Goal: Task Accomplishment & Management: Use online tool/utility

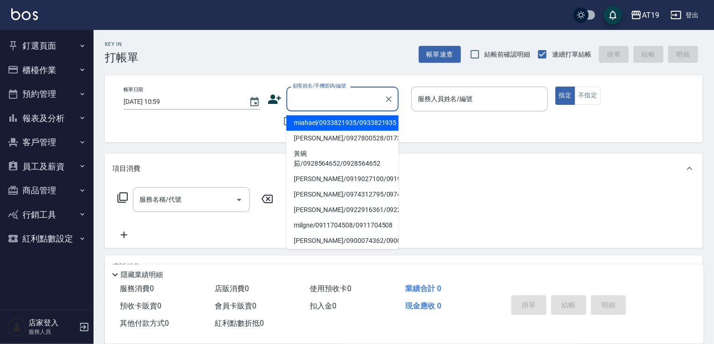
click at [307, 97] on input "顧客姓名/手機號碼/編號" at bounding box center [336, 99] width 90 height 16
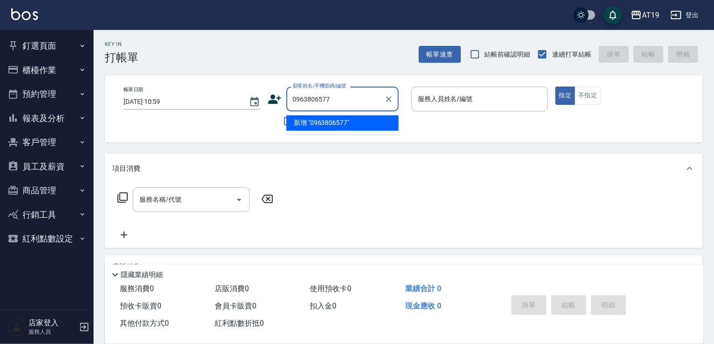
drag, startPoint x: 352, startPoint y: 100, endPoint x: 296, endPoint y: 103, distance: 55.8
click at [296, 103] on input "0963806577" at bounding box center [336, 99] width 90 height 16
click at [321, 96] on input "0963806577" at bounding box center [336, 99] width 90 height 16
drag, startPoint x: 343, startPoint y: 97, endPoint x: 292, endPoint y: 95, distance: 50.6
click at [292, 95] on input "0963806577" at bounding box center [336, 99] width 90 height 16
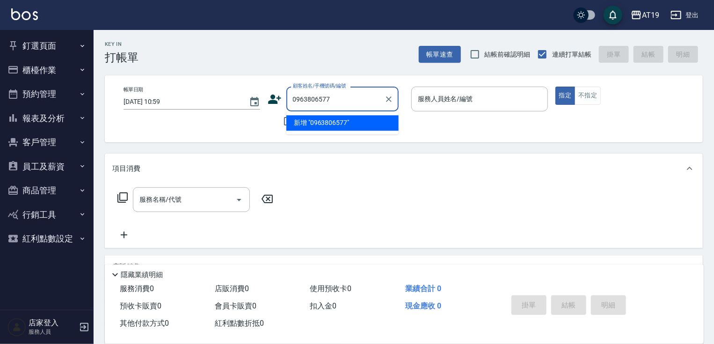
type input "0963806577"
click at [278, 101] on icon at bounding box center [275, 99] width 14 height 14
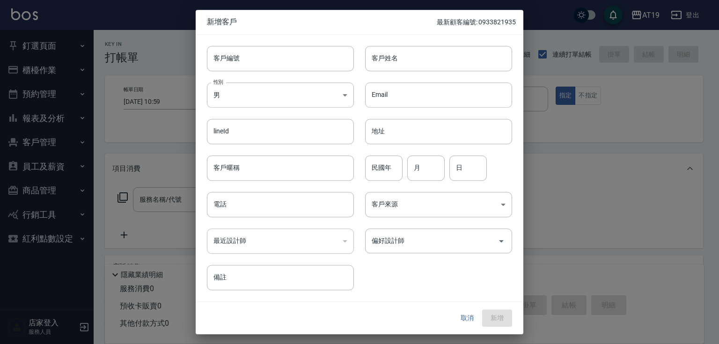
click at [258, 235] on div "​" at bounding box center [280, 240] width 147 height 25
click at [264, 202] on input "電話" at bounding box center [280, 204] width 147 height 25
paste input "0963806577"
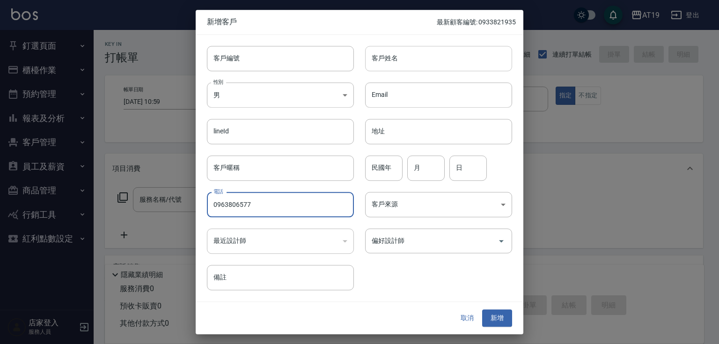
type input "0963806577"
click at [409, 70] on input "客戶姓名" at bounding box center [438, 58] width 147 height 25
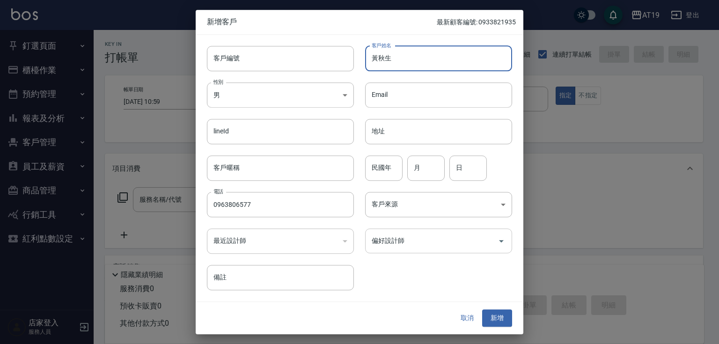
type input "黃秋生"
click at [397, 251] on div "偏好設計師" at bounding box center [438, 240] width 147 height 25
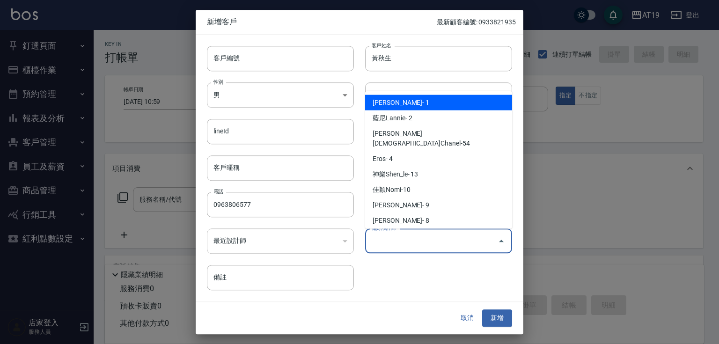
click at [416, 233] on input "偏好設計師" at bounding box center [431, 241] width 125 height 16
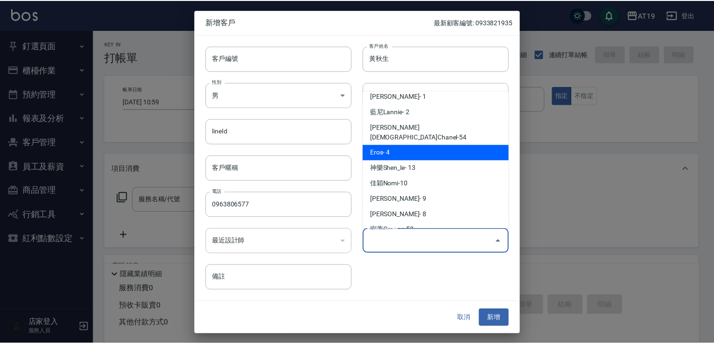
scroll to position [24, 0]
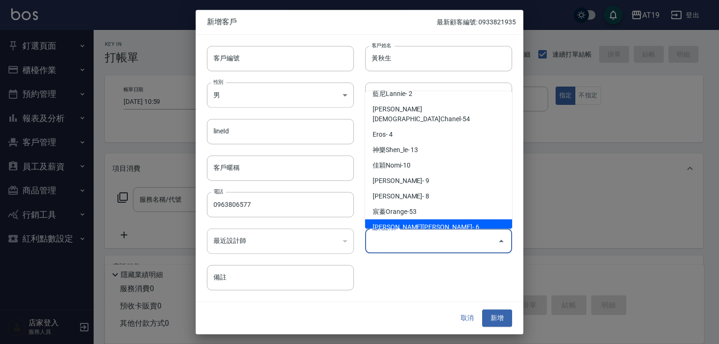
click at [420, 220] on li "[PERSON_NAME][PERSON_NAME]- 6" at bounding box center [438, 227] width 147 height 15
type input "[PERSON_NAME][PERSON_NAME]"
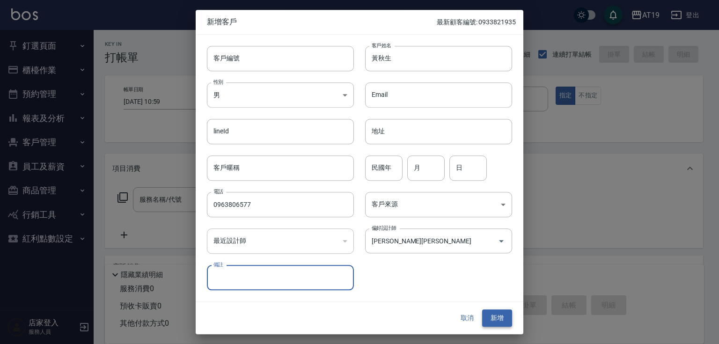
click at [499, 322] on button "新增" at bounding box center [497, 318] width 30 height 17
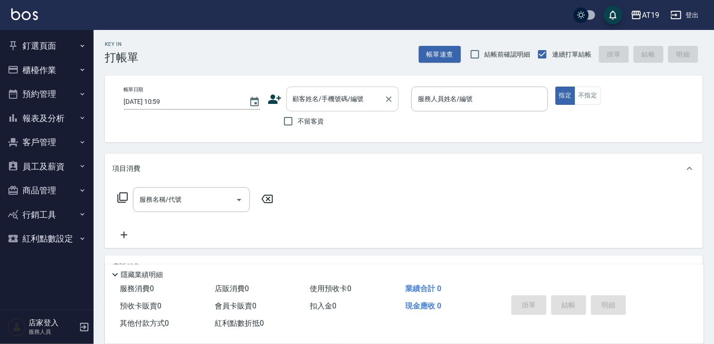
click at [312, 98] on input "顧客姓名/手機號碼/編號" at bounding box center [336, 99] width 90 height 16
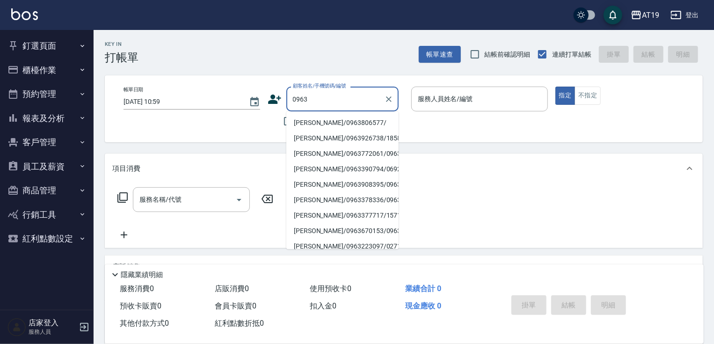
click at [346, 127] on li "[PERSON_NAME]/0963806577/" at bounding box center [342, 122] width 112 height 15
type input "[PERSON_NAME]/0963806577/"
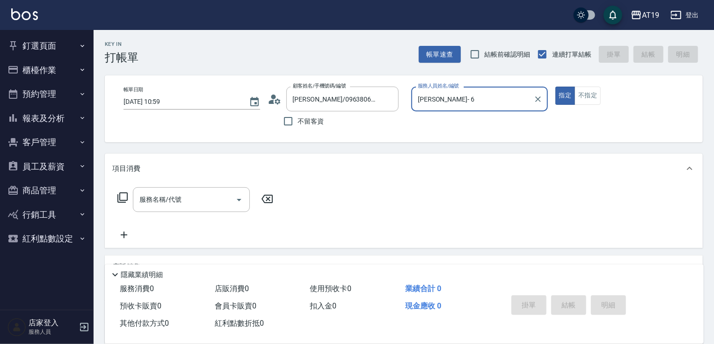
type input "[PERSON_NAME]- 6"
click at [195, 195] on input "服務名稱/代號" at bounding box center [184, 199] width 95 height 16
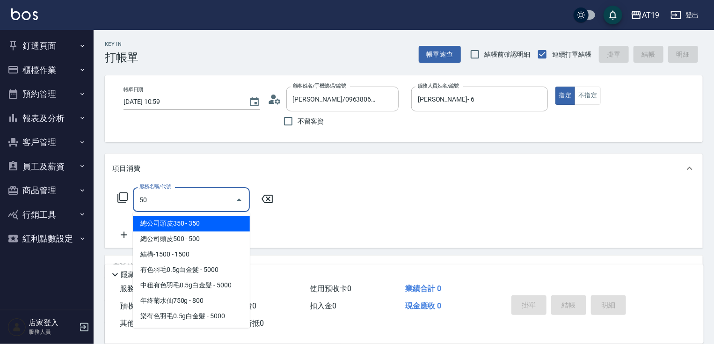
type input "501"
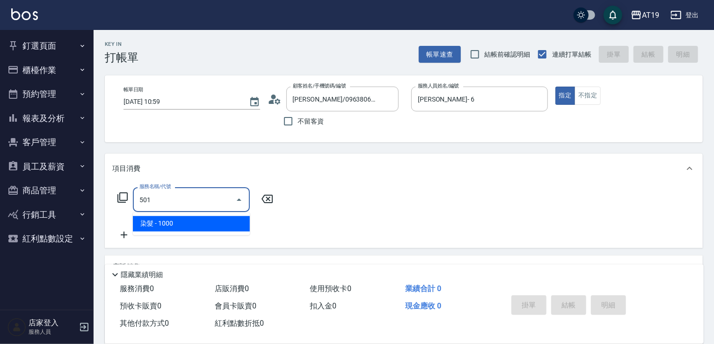
drag, startPoint x: 208, startPoint y: 219, endPoint x: 238, endPoint y: 217, distance: 30.0
click at [210, 219] on span "染髮 - 1000" at bounding box center [191, 223] width 117 height 15
type input "100"
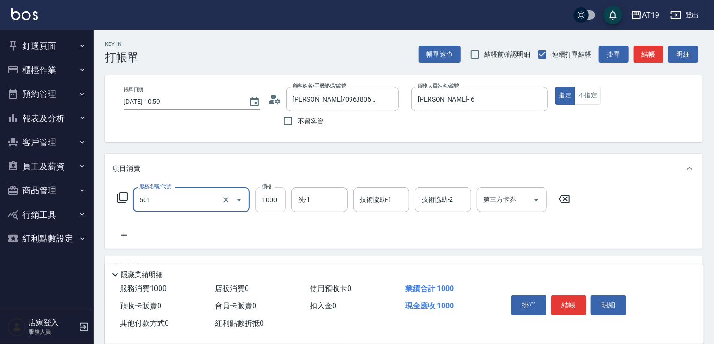
type input "染髮(501)"
click at [264, 203] on input "1000" at bounding box center [271, 199] width 30 height 25
type input "0"
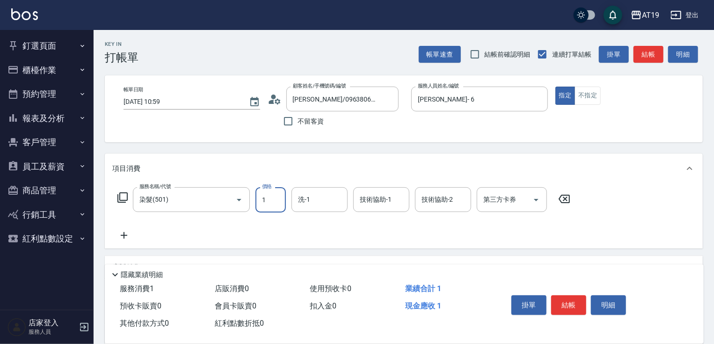
type input "17"
type input "10"
type input "178"
type input "170"
type input "1780"
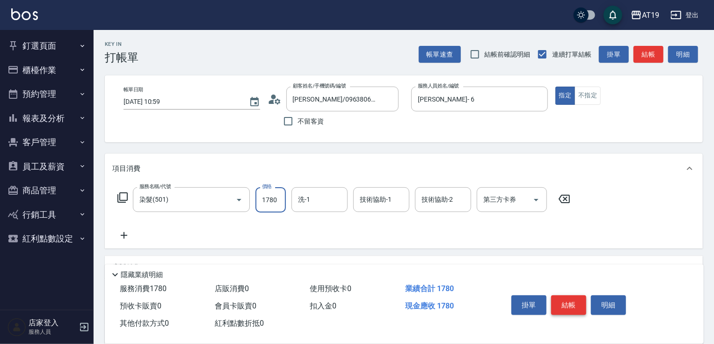
click at [557, 298] on button "結帳" at bounding box center [568, 305] width 35 height 20
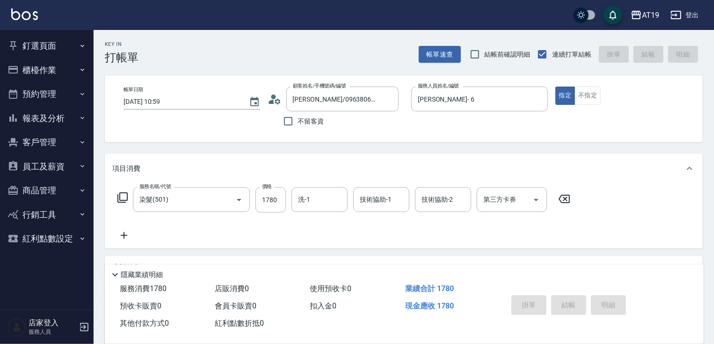
type input "[DATE] 17:35"
type input "0"
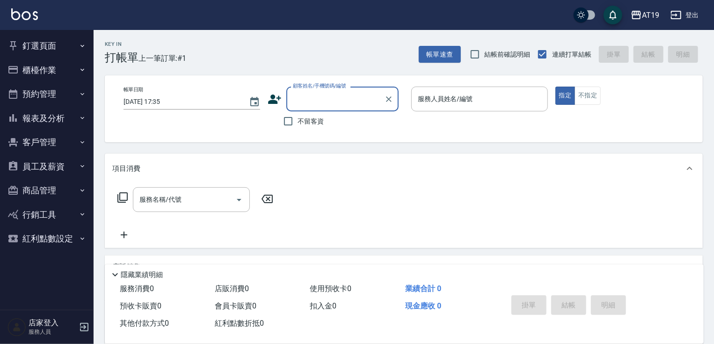
click at [315, 101] on input "顧客姓名/手機號碼/編號" at bounding box center [336, 99] width 90 height 16
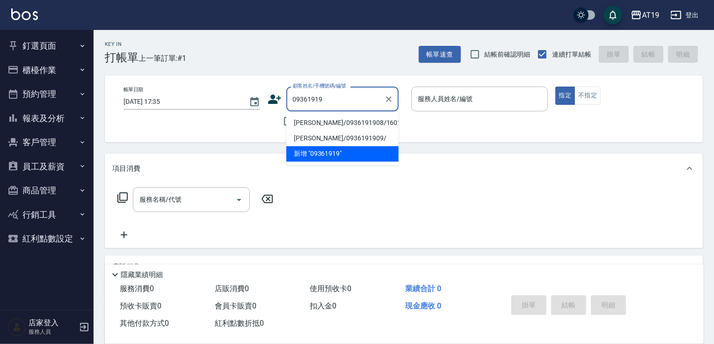
click at [317, 118] on li "[PERSON_NAME]/0936191908/16010" at bounding box center [342, 122] width 112 height 15
type input "[PERSON_NAME]/0936191908/16010"
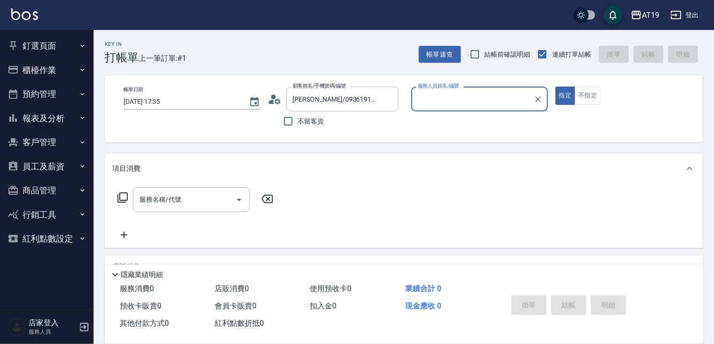
type input "Linda- 1"
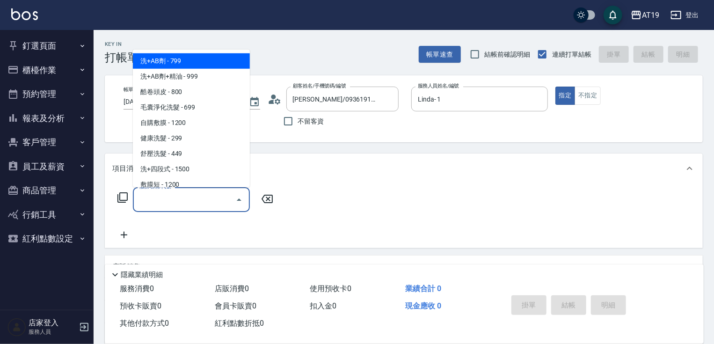
click at [193, 196] on input "服務名稱/代號" at bounding box center [184, 199] width 95 height 16
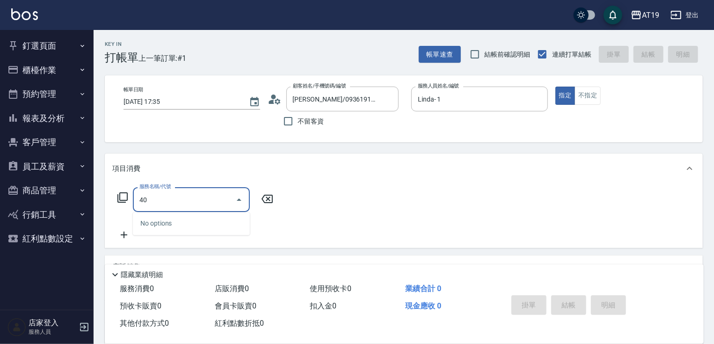
type input "401"
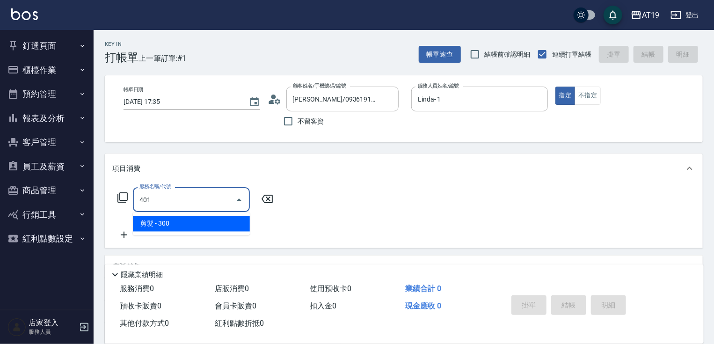
drag, startPoint x: 213, startPoint y: 217, endPoint x: 264, endPoint y: 243, distance: 56.7
click at [213, 218] on span "剪髮 - 300" at bounding box center [191, 223] width 117 height 15
type input "30"
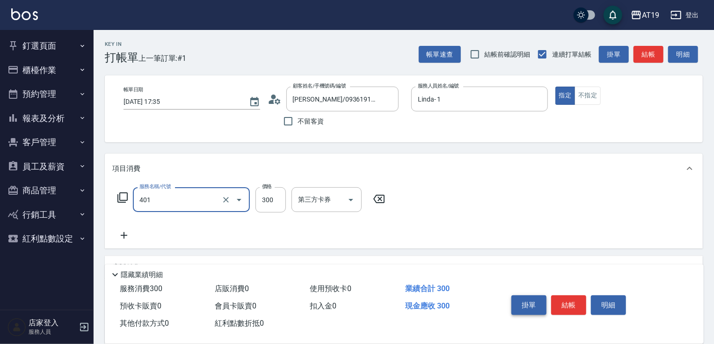
type input "剪髮(401)"
click at [524, 305] on button "掛單" at bounding box center [529, 305] width 35 height 20
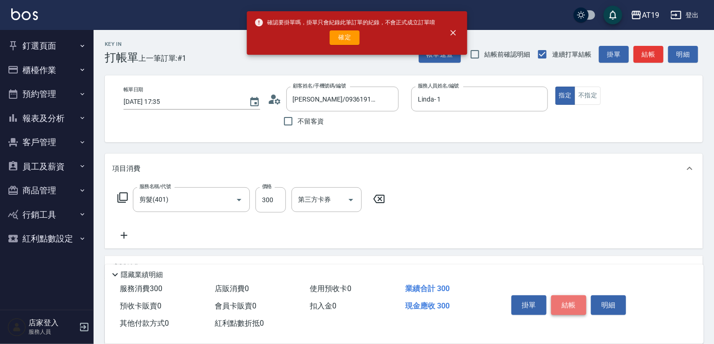
click at [579, 305] on button "結帳" at bounding box center [568, 305] width 35 height 20
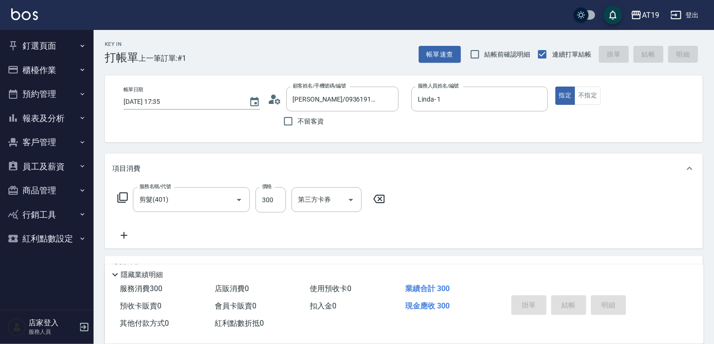
type input "0"
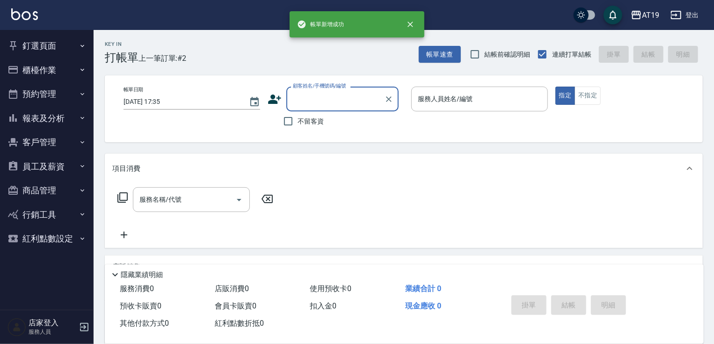
click at [41, 66] on button "櫃檯作業" at bounding box center [47, 70] width 86 height 24
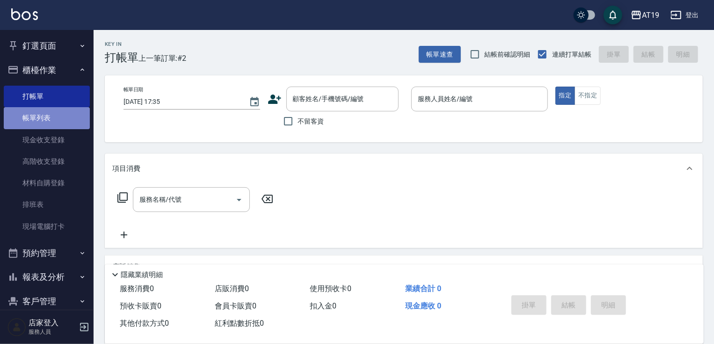
click at [72, 122] on link "帳單列表" at bounding box center [47, 118] width 86 height 22
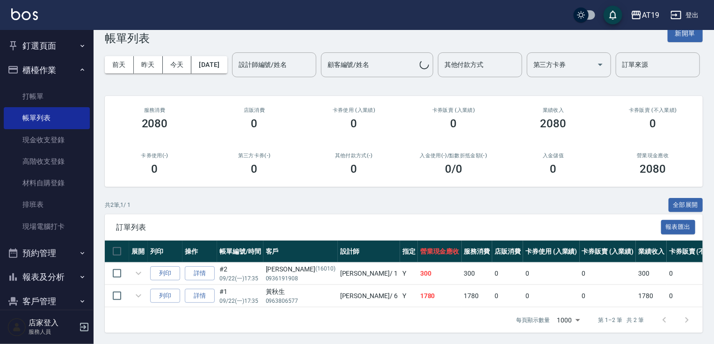
scroll to position [54, 0]
click at [69, 95] on link "打帳單" at bounding box center [47, 97] width 86 height 22
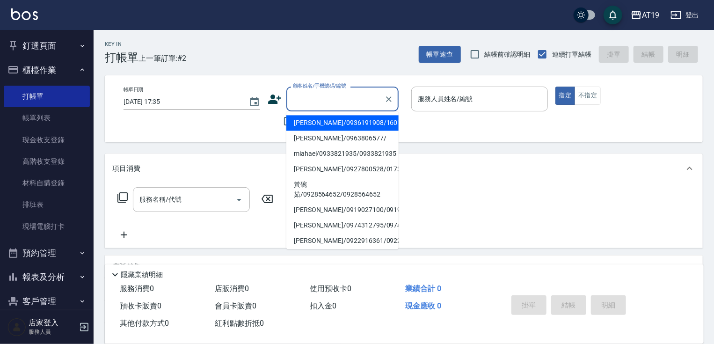
click at [293, 96] on input "顧客姓名/手機號碼/編號" at bounding box center [336, 99] width 90 height 16
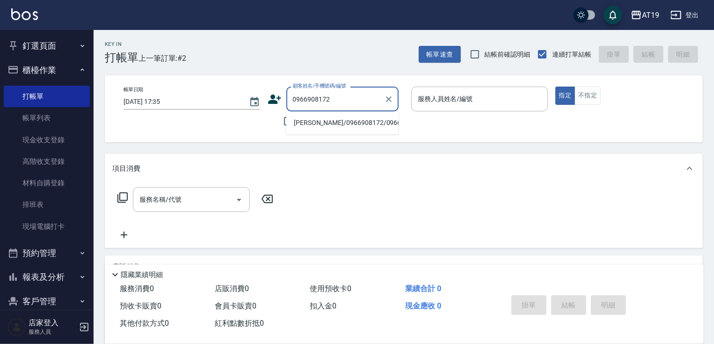
click at [315, 120] on li "[PERSON_NAME]/0966908172/0966908172" at bounding box center [342, 122] width 112 height 15
type input "[PERSON_NAME]/0966908172/0966908172"
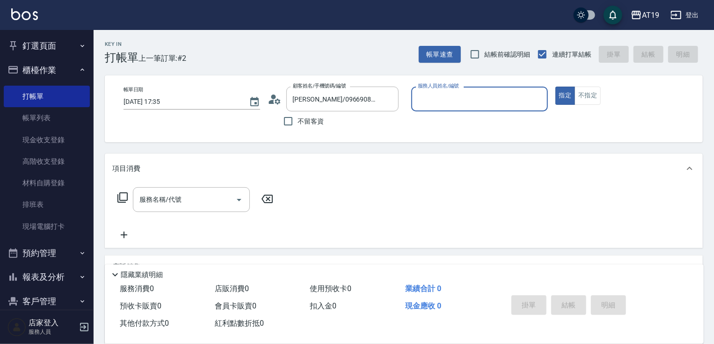
type input "[PERSON_NAME]- 9"
click at [226, 195] on input "服務名稱/代號" at bounding box center [184, 199] width 95 height 16
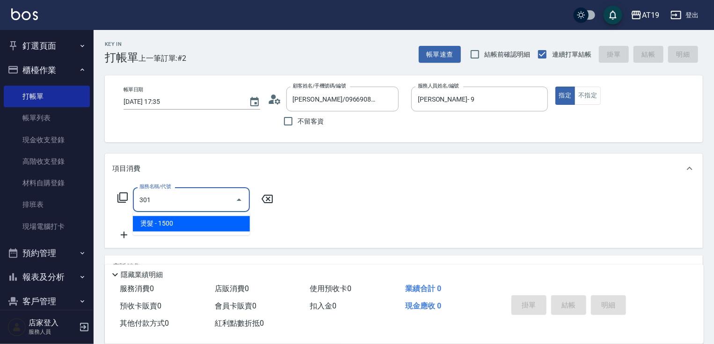
type input "301"
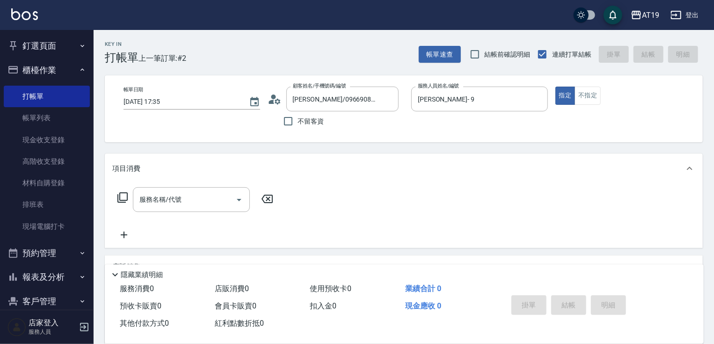
click at [230, 239] on div "服務名稱/代號 服務名稱/代號" at bounding box center [195, 213] width 167 height 53
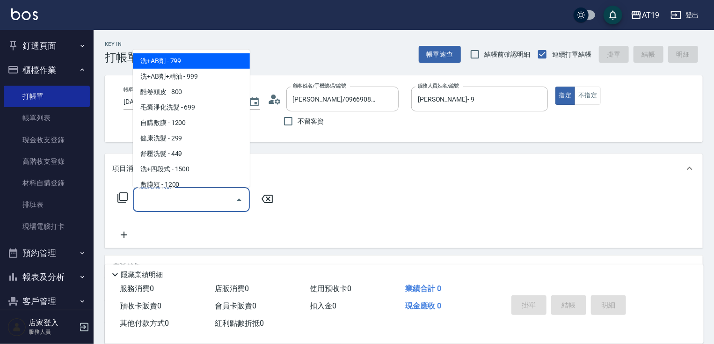
click at [191, 204] on input "服務名稱/代號" at bounding box center [184, 199] width 95 height 16
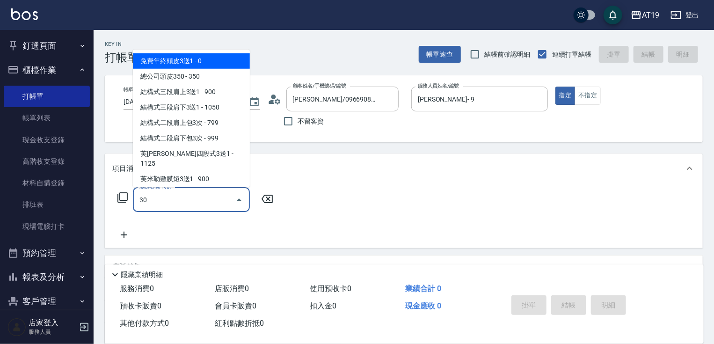
type input "301"
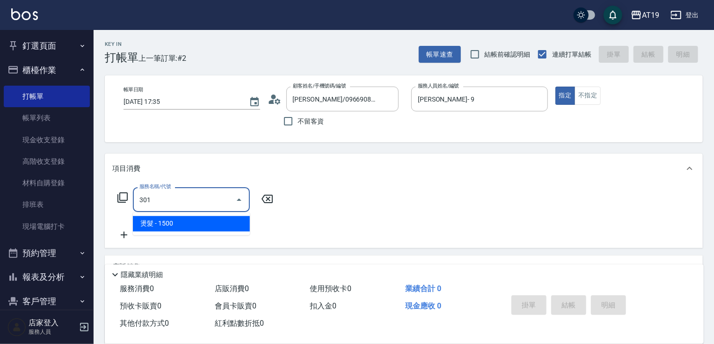
click at [190, 222] on span "燙髮 - 1500" at bounding box center [191, 223] width 117 height 15
type input "150"
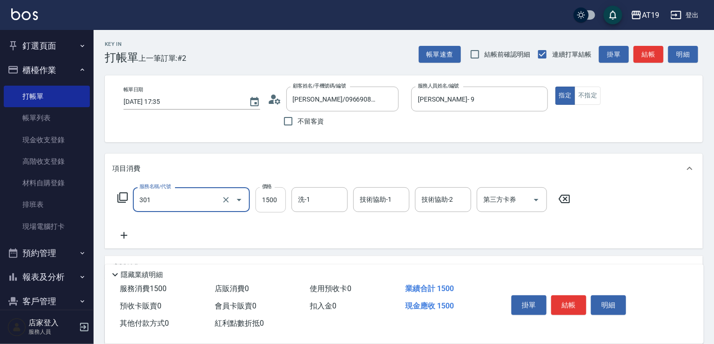
type input "燙髮(301)"
click at [265, 205] on input "1500" at bounding box center [271, 199] width 30 height 25
type input "0"
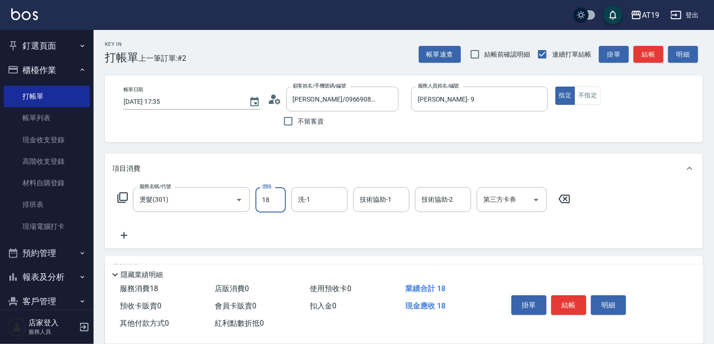
type input "188"
type input "180"
type input "1880"
click at [129, 234] on icon at bounding box center [123, 235] width 23 height 11
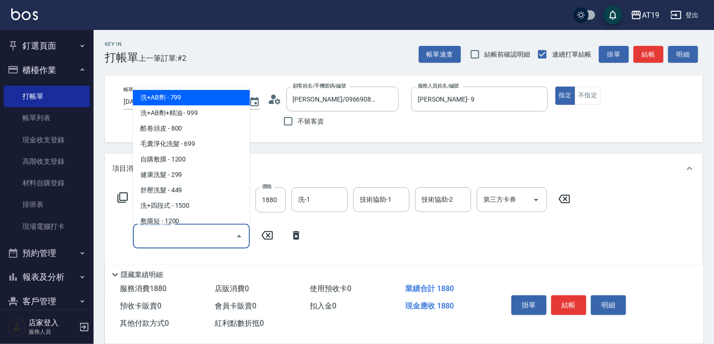
click at [149, 231] on input "服務名稱/代號" at bounding box center [184, 236] width 95 height 16
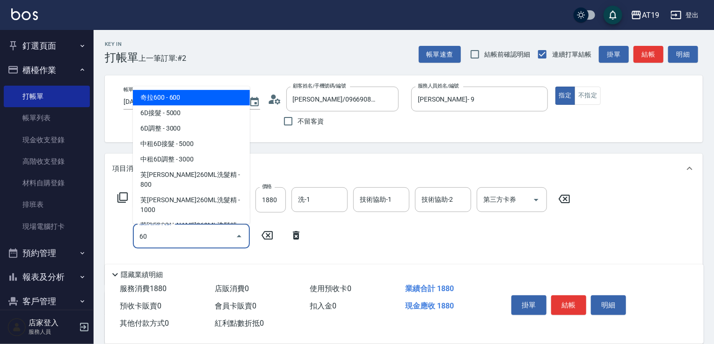
type input "601"
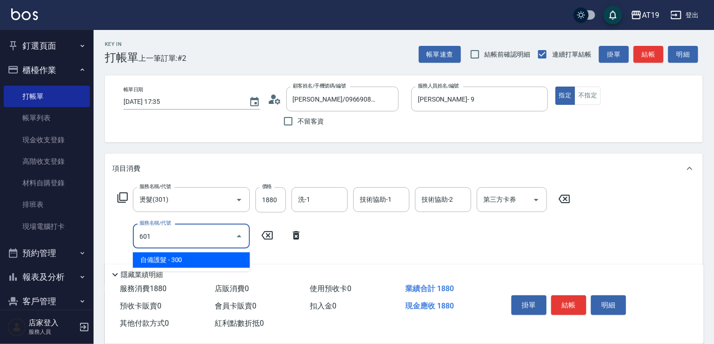
drag, startPoint x: 192, startPoint y: 267, endPoint x: 217, endPoint y: 258, distance: 26.8
click at [194, 266] on span "自備護髮 - 300" at bounding box center [191, 259] width 117 height 15
type input "210"
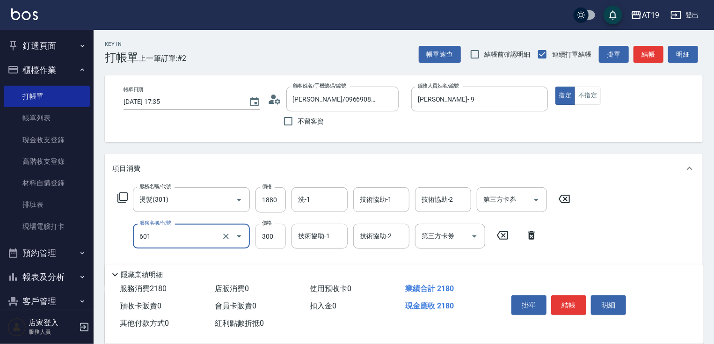
type input "自備護髮(601)"
click at [263, 244] on input "300" at bounding box center [271, 236] width 30 height 25
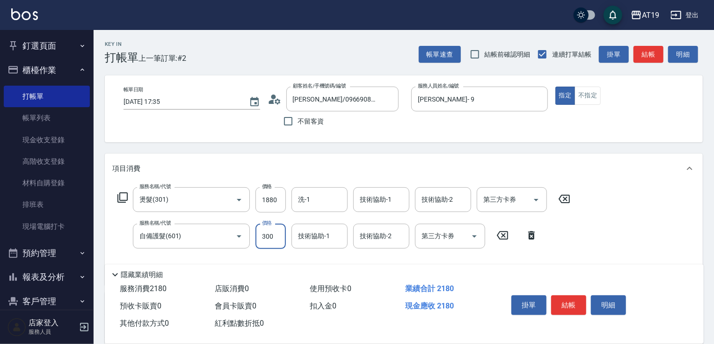
type input "180"
type input "20"
type input "190"
type input "200"
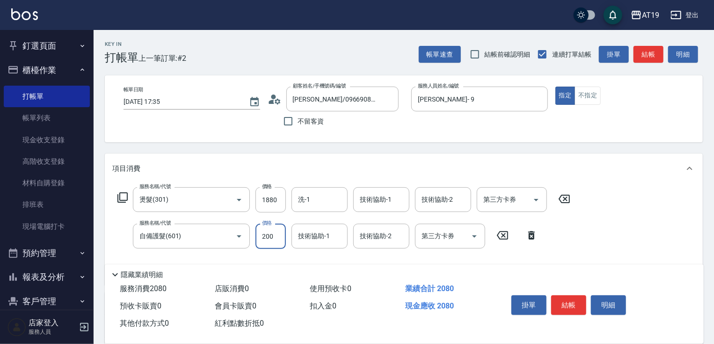
type input "2000"
type input "380"
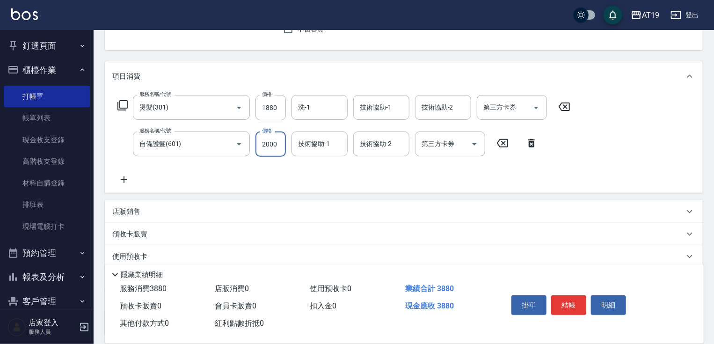
scroll to position [112, 0]
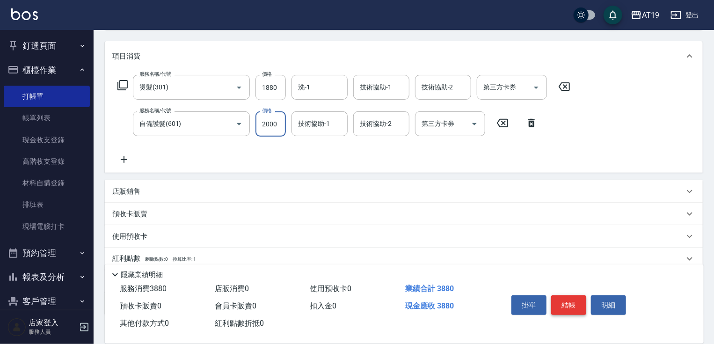
type input "2000"
click at [574, 299] on button "結帳" at bounding box center [568, 305] width 35 height 20
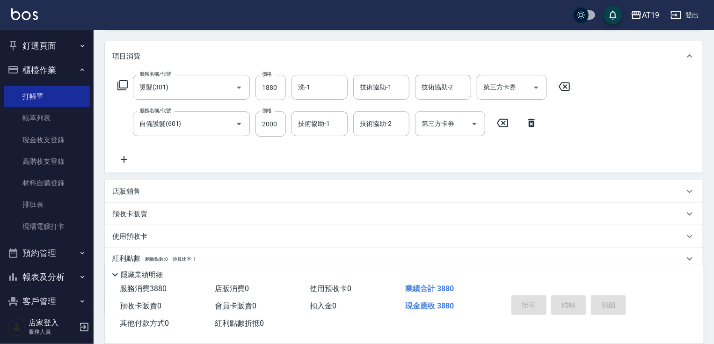
type input "[DATE] 17:36"
type input "0"
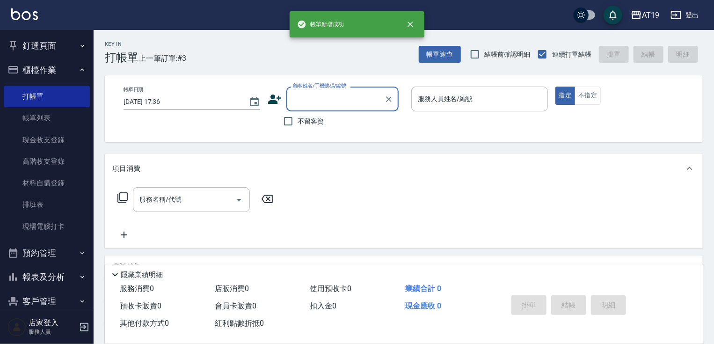
scroll to position [0, 0]
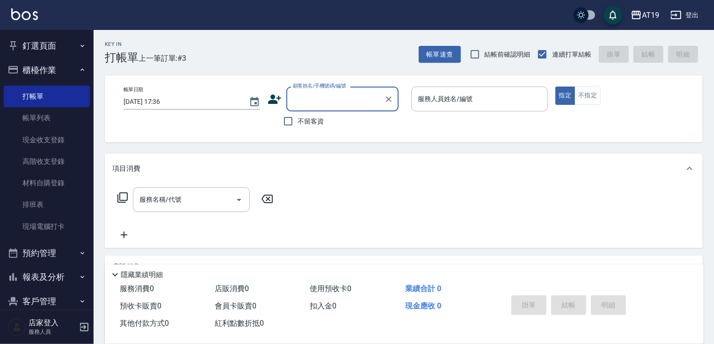
click at [308, 101] on input "顧客姓名/手機號碼/編號" at bounding box center [336, 99] width 90 height 16
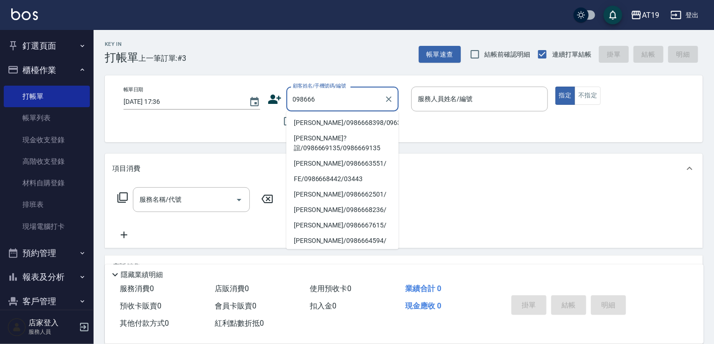
click at [311, 120] on li "[PERSON_NAME]/0986668398/09638" at bounding box center [342, 122] width 112 height 15
type input "[PERSON_NAME]/0986668398/09638"
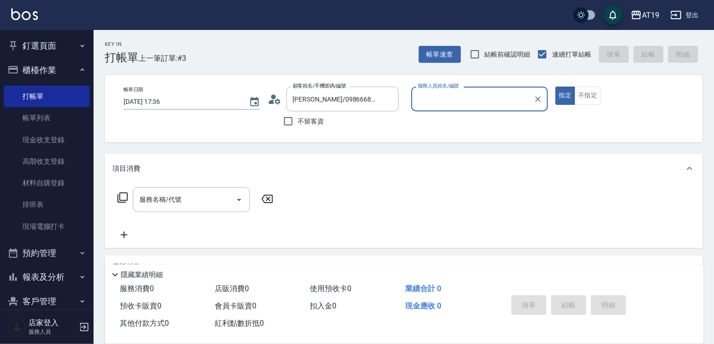
type input "Lannie- 2"
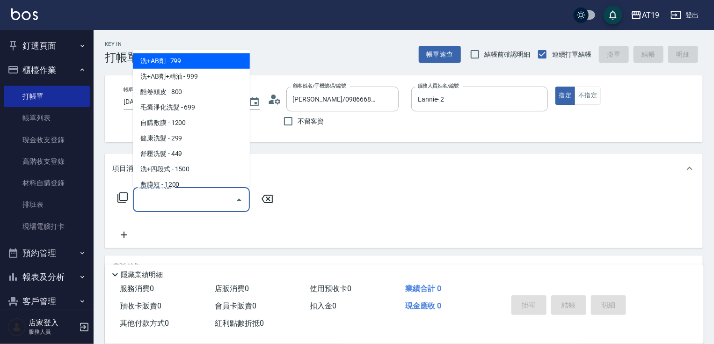
click at [167, 204] on input "服務名稱/代號" at bounding box center [184, 199] width 95 height 16
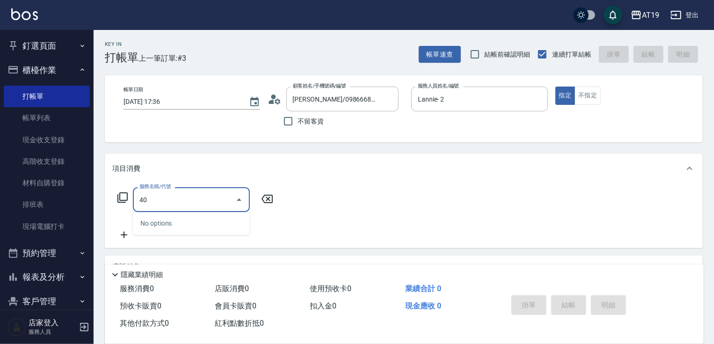
type input "401"
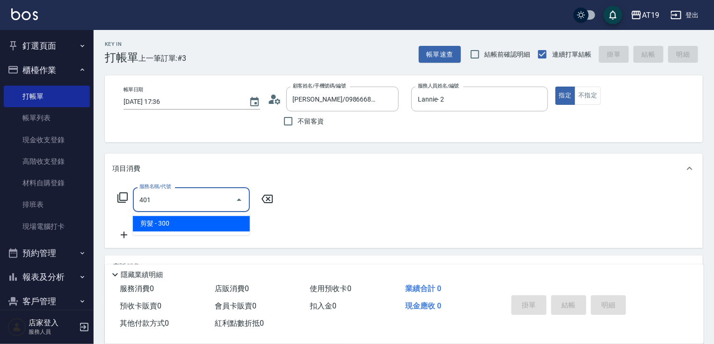
drag, startPoint x: 167, startPoint y: 223, endPoint x: 160, endPoint y: 226, distance: 7.6
click at [167, 224] on span "剪髮 - 300" at bounding box center [191, 223] width 117 height 15
type input "30"
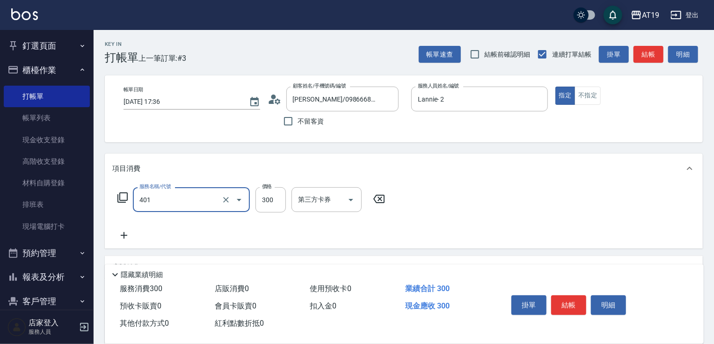
type input "剪髮(401)"
drag, startPoint x: 118, startPoint y: 241, endPoint x: 124, endPoint y: 240, distance: 5.7
click at [124, 240] on icon at bounding box center [123, 235] width 23 height 11
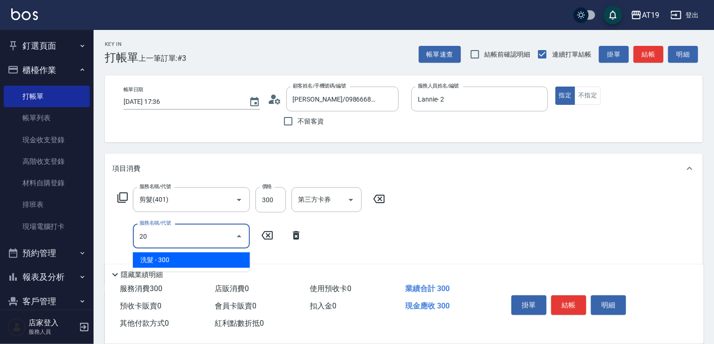
type input "201"
click at [161, 259] on span "洗髮 - 300" at bounding box center [191, 259] width 117 height 15
type input "60"
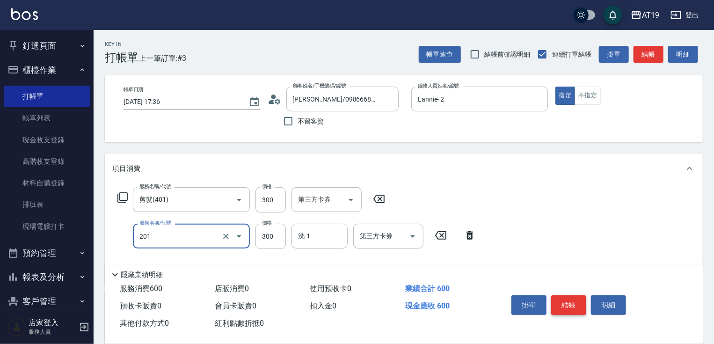
type input "洗髮(201)"
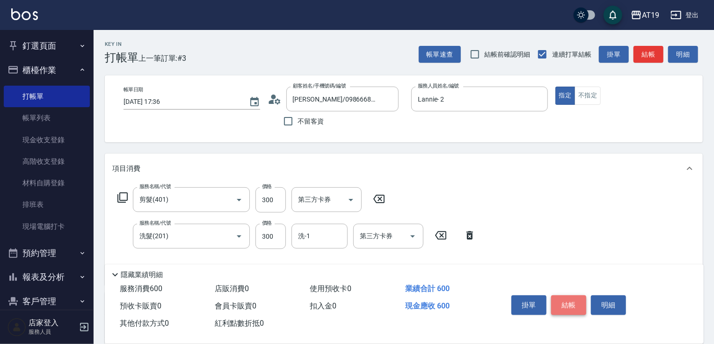
click at [571, 300] on button "結帳" at bounding box center [568, 305] width 35 height 20
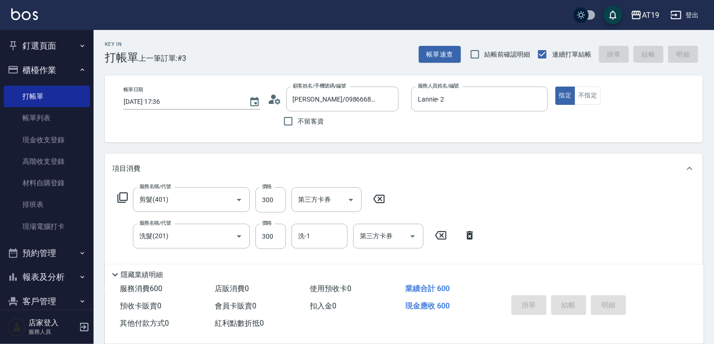
type input "0"
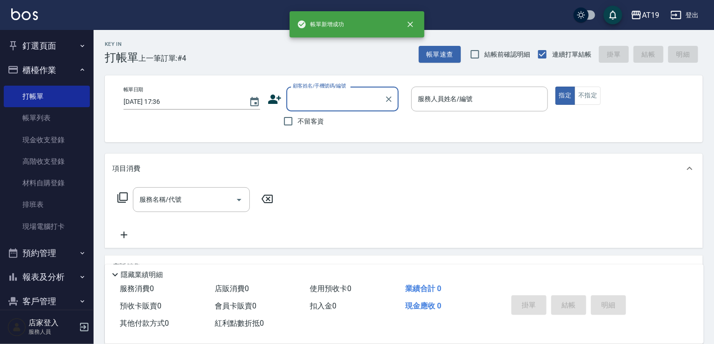
click at [309, 101] on input "顧客姓名/手機號碼/編號" at bounding box center [336, 99] width 90 height 16
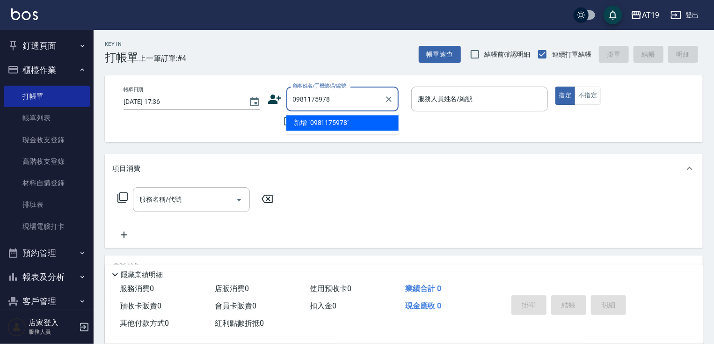
drag, startPoint x: 339, startPoint y: 99, endPoint x: 294, endPoint y: 97, distance: 45.0
click at [294, 97] on input "0981175978" at bounding box center [336, 99] width 90 height 16
type input "0981175978"
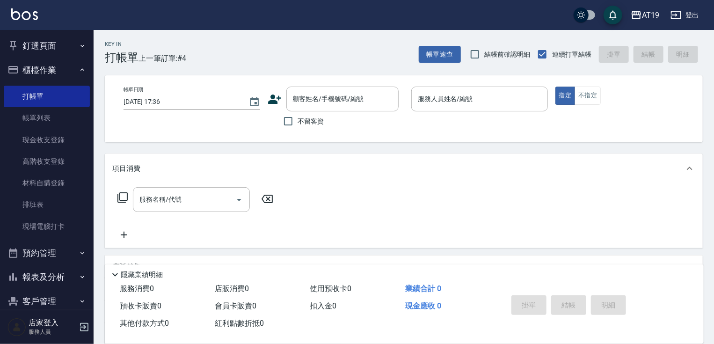
click at [273, 97] on icon at bounding box center [274, 99] width 13 height 9
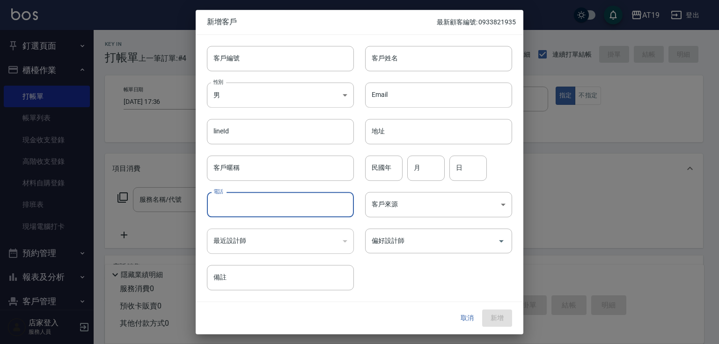
click at [257, 214] on input "電話" at bounding box center [280, 204] width 147 height 25
paste input "0981175978"
type input "0981175978"
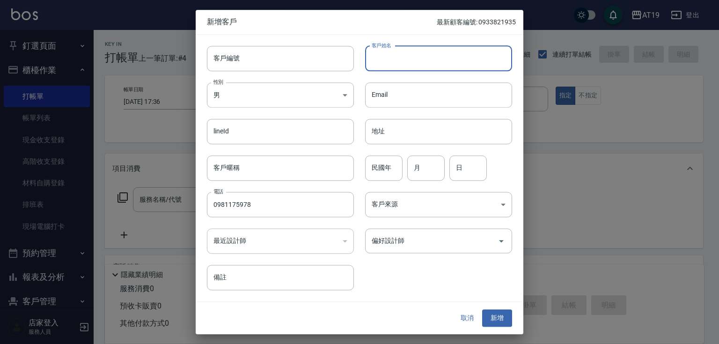
click at [396, 65] on input "客戶姓名" at bounding box center [438, 58] width 147 height 25
click at [404, 60] on input "[PERSON_NAME]" at bounding box center [438, 58] width 147 height 25
type input "[PERSON_NAME]"
click at [419, 243] on input "偏好設計師" at bounding box center [431, 241] width 125 height 16
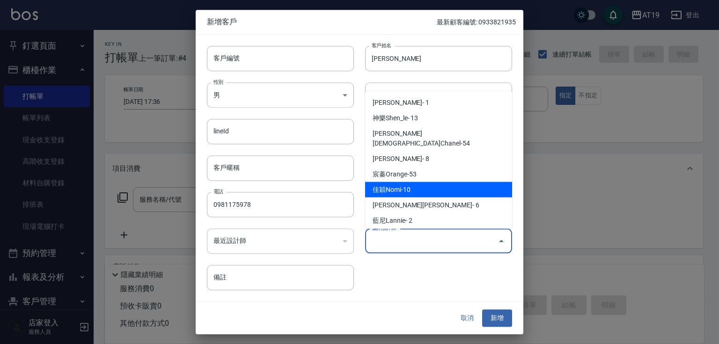
click at [417, 183] on li "佳穎Nomi-10" at bounding box center [438, 189] width 147 height 15
type input "佳穎Nomi"
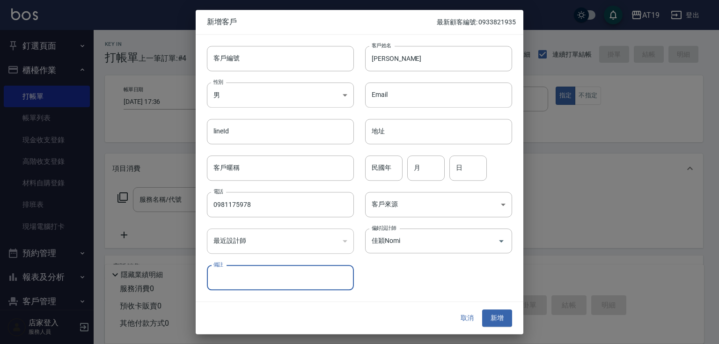
click at [499, 320] on button "新增" at bounding box center [497, 318] width 30 height 17
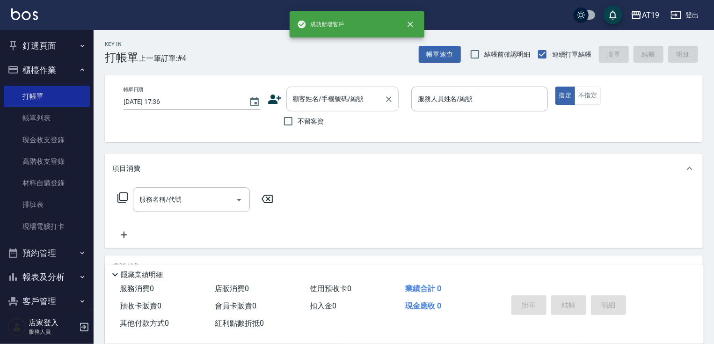
click at [310, 103] on input "顧客姓名/手機號碼/編號" at bounding box center [336, 99] width 90 height 16
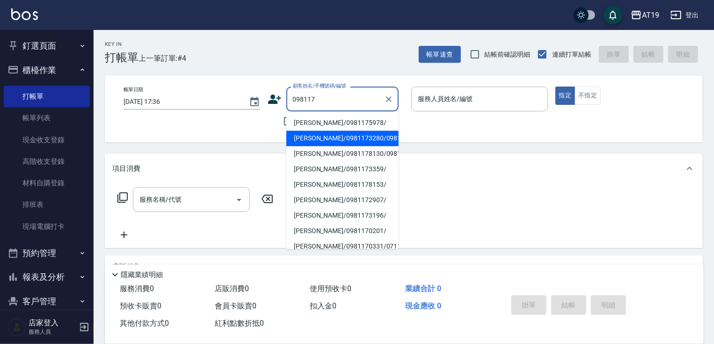
click at [318, 125] on li "[PERSON_NAME]/0981175978/" at bounding box center [342, 122] width 112 height 15
type input "[PERSON_NAME]/0981175978/"
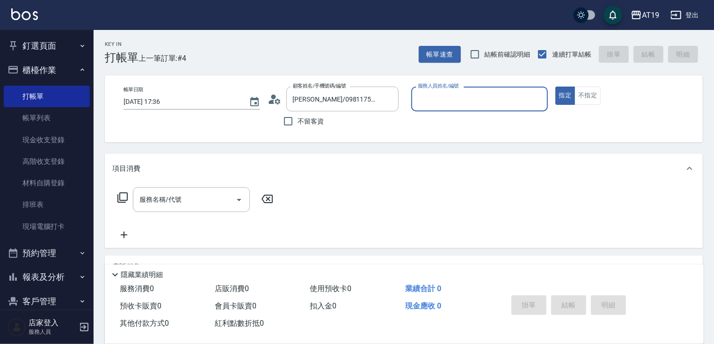
type input "Nomi-10"
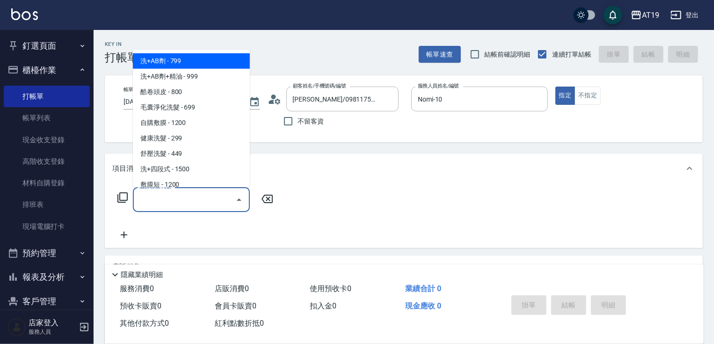
click at [198, 197] on input "服務名稱/代號" at bounding box center [184, 199] width 95 height 16
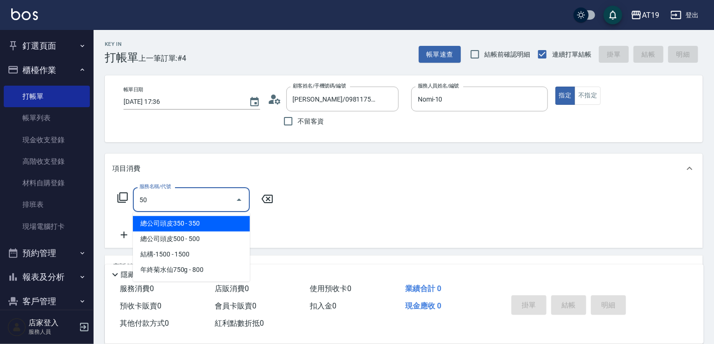
type input "501"
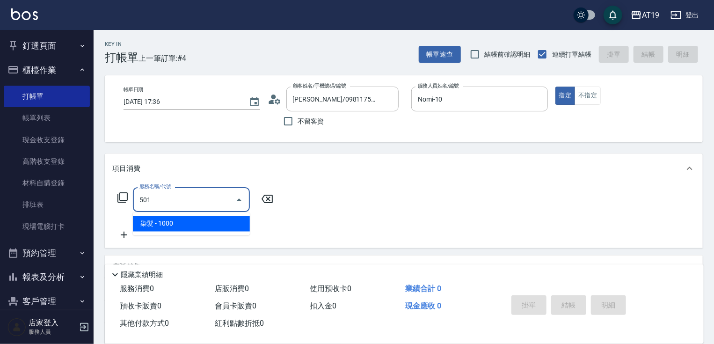
click at [191, 229] on span "染髮 - 1000" at bounding box center [191, 223] width 117 height 15
type input "100"
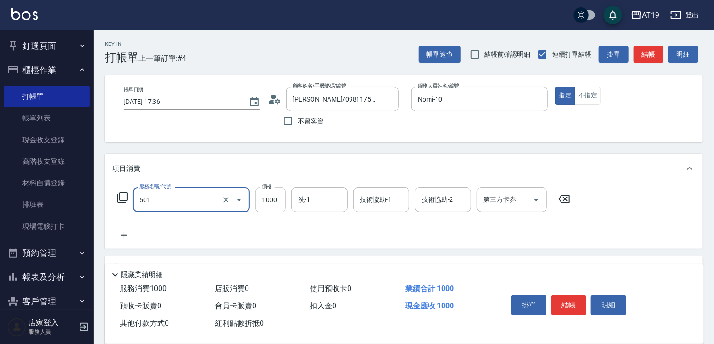
type input "染髮(501)"
click at [267, 195] on input "1000" at bounding box center [271, 199] width 30 height 25
type input "0"
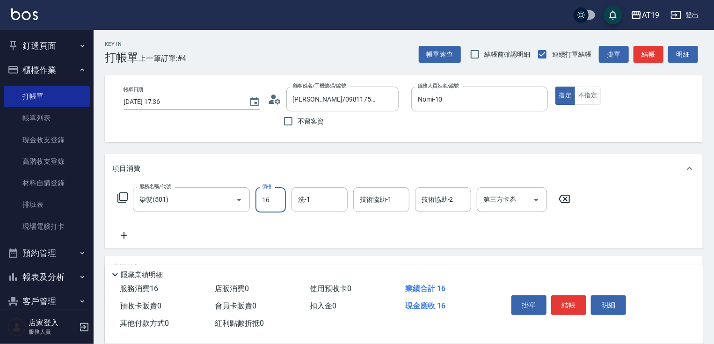
type input "169"
type input "160"
type input "1699"
click at [577, 304] on button "結帳" at bounding box center [568, 305] width 35 height 20
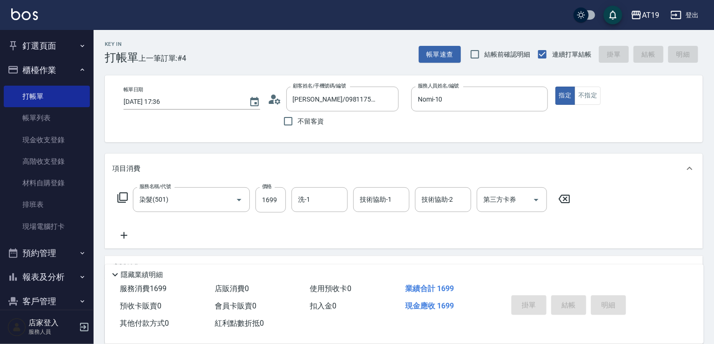
type input "[DATE] 17:39"
type input "0"
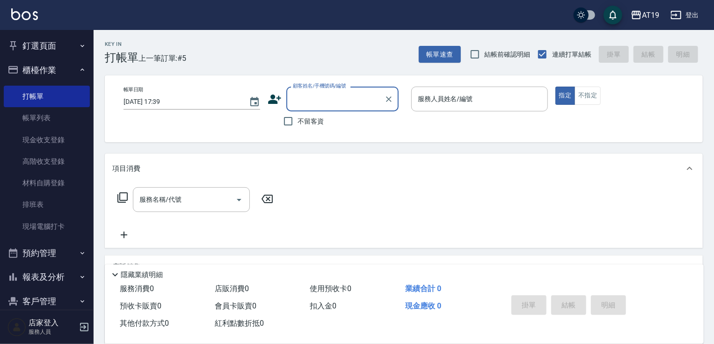
click at [307, 103] on input "顧客姓名/手機號碼/編號" at bounding box center [336, 99] width 90 height 16
drag, startPoint x: 342, startPoint y: 103, endPoint x: 291, endPoint y: 97, distance: 51.4
click at [291, 97] on input "0932733942" at bounding box center [336, 99] width 90 height 16
type input "0932733942"
drag, startPoint x: 268, startPoint y: 98, endPoint x: 273, endPoint y: 100, distance: 5.9
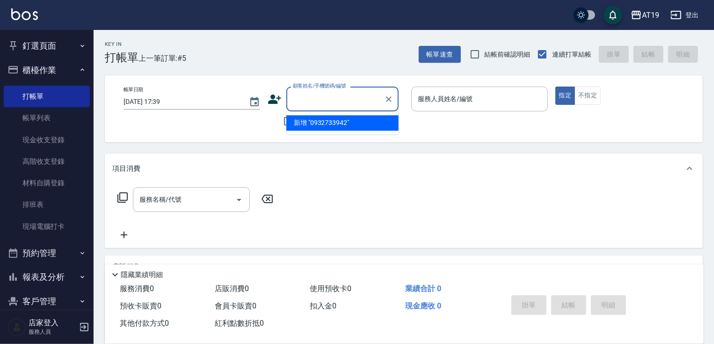
click at [273, 100] on icon at bounding box center [275, 99] width 14 height 14
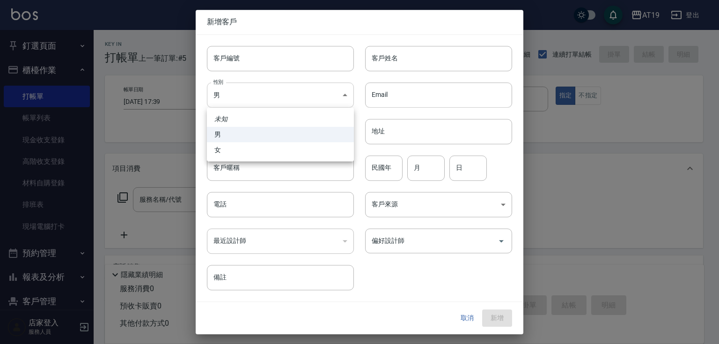
click at [276, 103] on body "AT19 登出 釘選頁面 打帳單 帳單列表 排班表 現場電腦打卡 店家日報表 互助日報表 設計師日報表 櫃檯作業 打帳單 帳單列表 現金收支登錄 高階收支登錄…" at bounding box center [359, 239] width 719 height 479
click at [285, 200] on div at bounding box center [359, 172] width 719 height 344
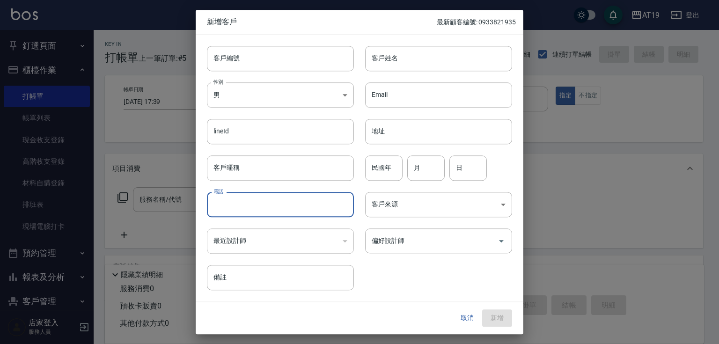
paste input "0932733942"
type input "0932733942"
click at [395, 65] on input "客戶姓名" at bounding box center [438, 58] width 147 height 25
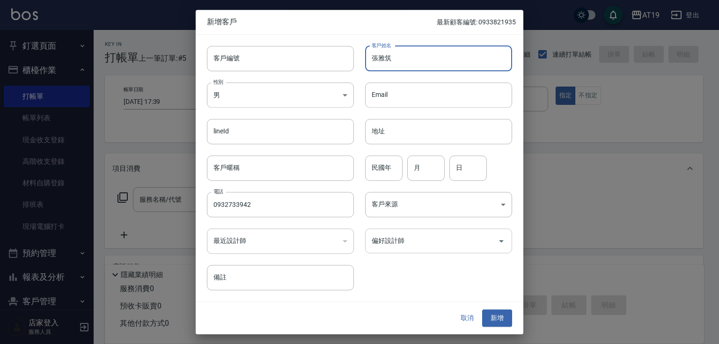
type input "張雅筑"
drag, startPoint x: 395, startPoint y: 243, endPoint x: 403, endPoint y: 240, distance: 8.6
click at [396, 242] on input "偏好設計師" at bounding box center [431, 241] width 125 height 16
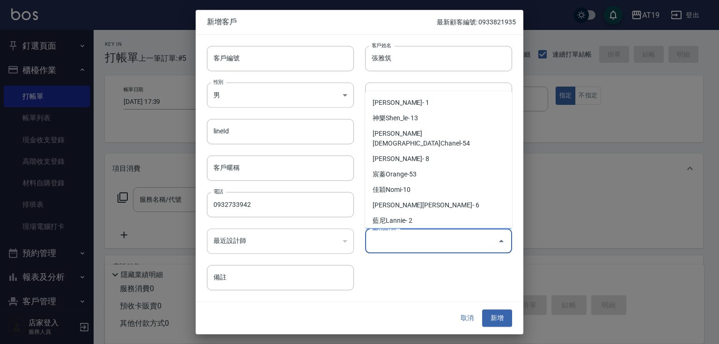
click at [421, 228] on li "[PERSON_NAME]- 9" at bounding box center [438, 235] width 147 height 15
type input "[PERSON_NAME][PERSON_NAME]"
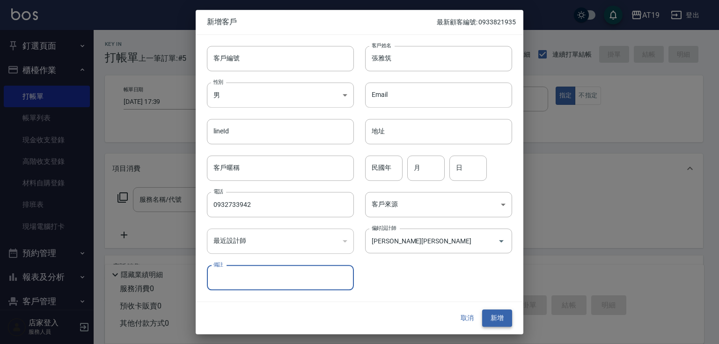
click at [509, 315] on button "新增" at bounding box center [497, 318] width 30 height 17
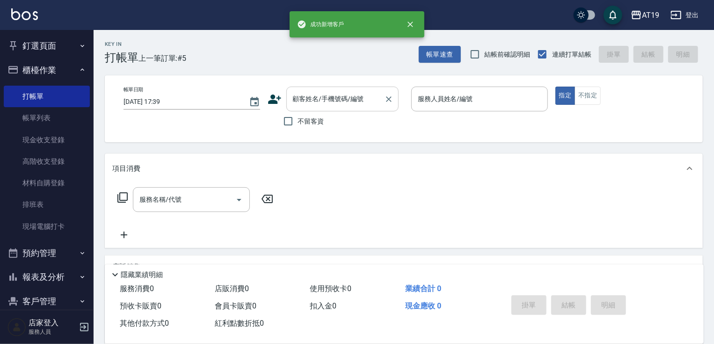
click at [323, 108] on div "顧客姓名/手機號碼/編號" at bounding box center [342, 99] width 112 height 25
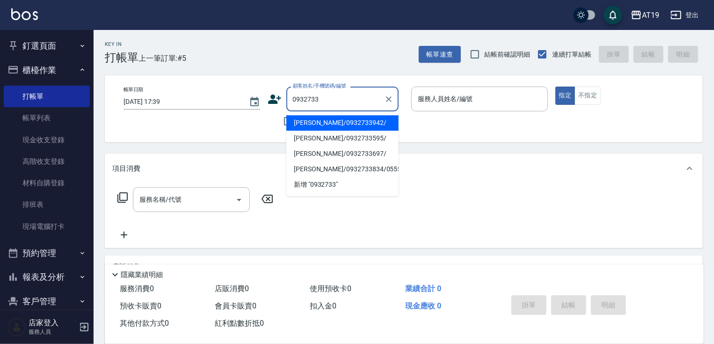
click at [315, 121] on li "[PERSON_NAME]/0932733942/" at bounding box center [342, 122] width 112 height 15
type input "[PERSON_NAME]/0932733942/"
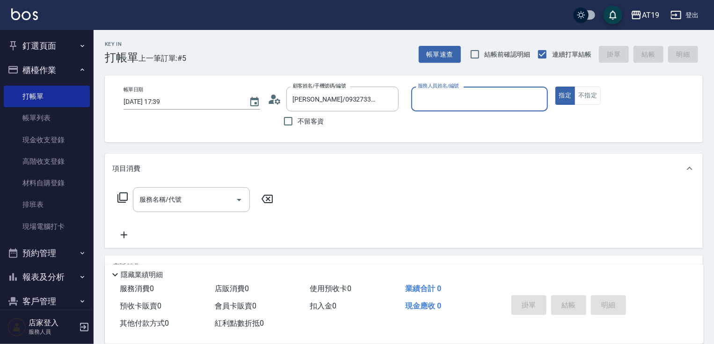
type input "[PERSON_NAME]- 9"
click at [179, 197] on input "服務名稱/代號" at bounding box center [184, 199] width 95 height 16
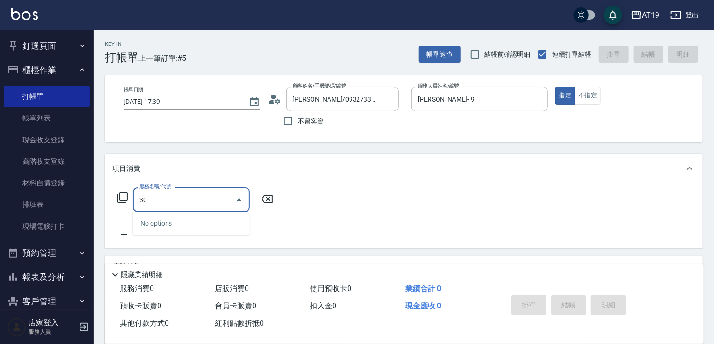
type input "301"
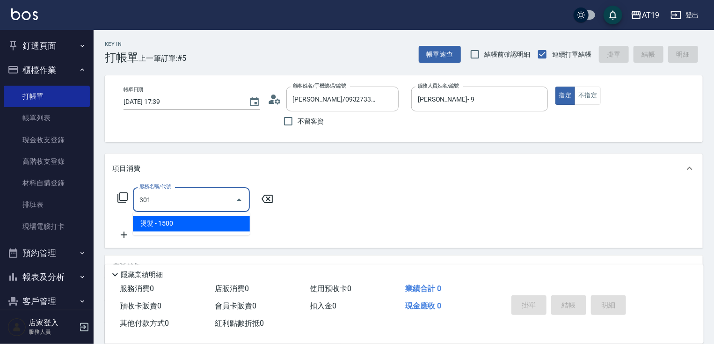
drag, startPoint x: 167, startPoint y: 219, endPoint x: 222, endPoint y: 217, distance: 54.8
click at [169, 219] on span "燙髮 - 1500" at bounding box center [191, 223] width 117 height 15
type input "150"
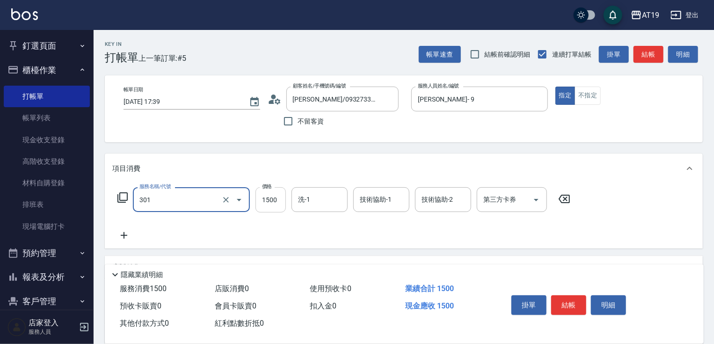
type input "燙髮(301)"
click at [265, 208] on input "1500" at bounding box center [271, 199] width 30 height 25
type input "1"
type input "0"
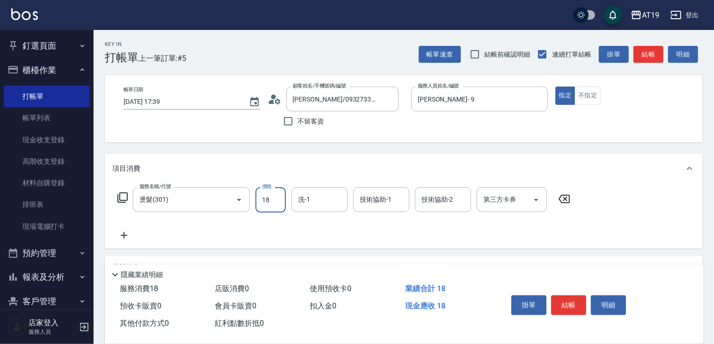
type input "188"
type input "180"
type input "1880"
click at [130, 234] on icon at bounding box center [123, 235] width 23 height 11
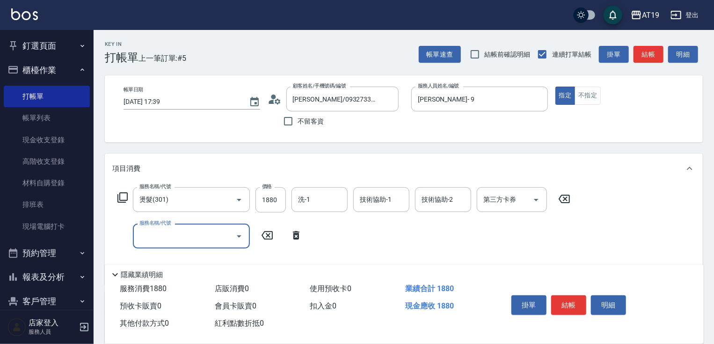
click at [144, 234] on input "服務名稱/代號" at bounding box center [184, 236] width 95 height 16
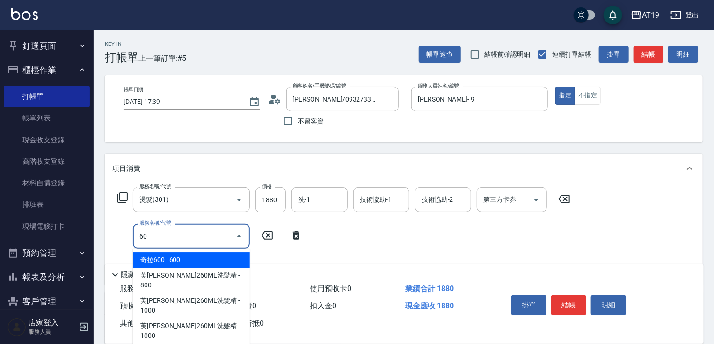
type input "601"
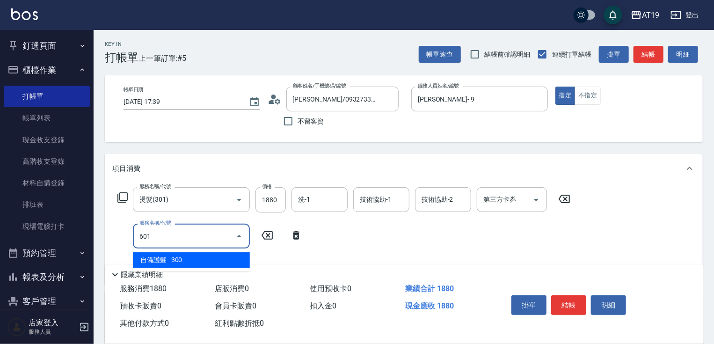
drag, startPoint x: 156, startPoint y: 258, endPoint x: 240, endPoint y: 251, distance: 84.5
click at [171, 261] on span "自備護髮 - 300" at bounding box center [191, 259] width 117 height 15
type input "210"
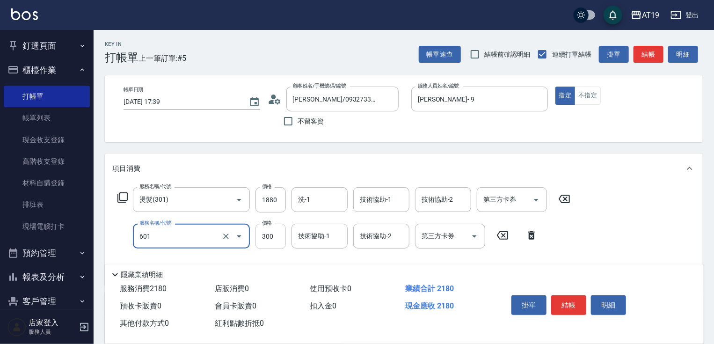
type input "自備護髮(601)"
click at [271, 241] on input "300" at bounding box center [271, 236] width 30 height 25
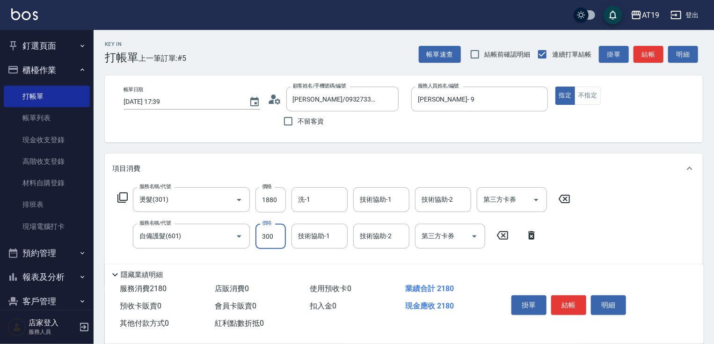
type input "180"
type input "20"
type input "190"
type input "200"
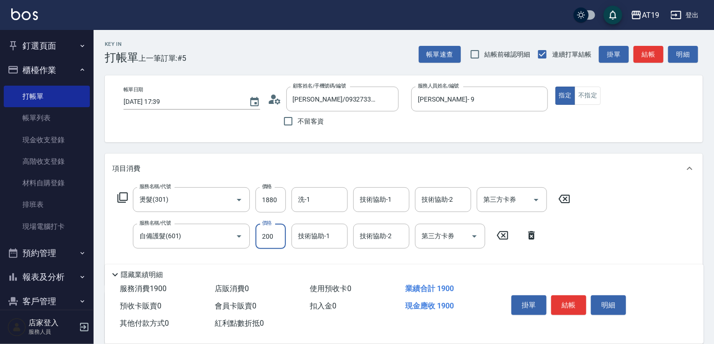
type input "2000"
type input "380"
type input "2000"
click at [577, 307] on button "結帳" at bounding box center [568, 305] width 35 height 20
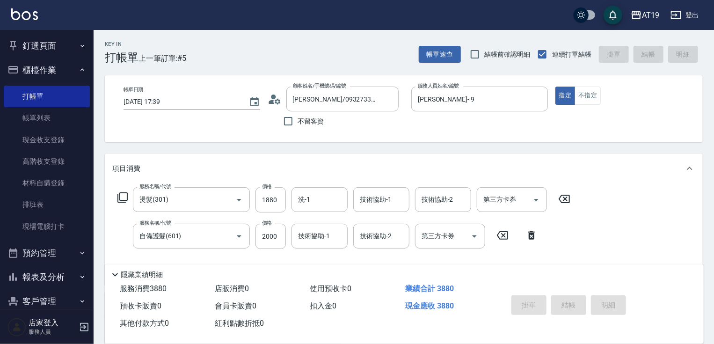
type input "[DATE] 17:40"
type input "0"
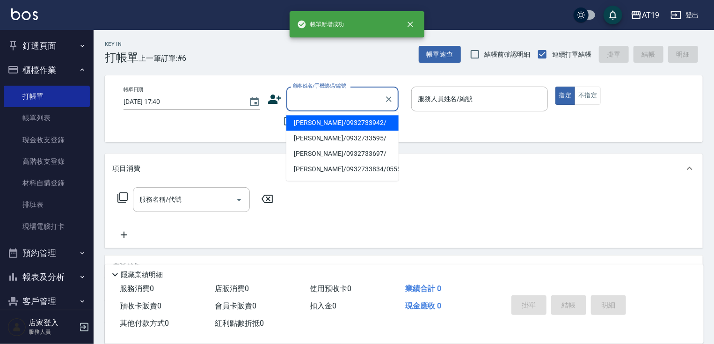
click at [315, 96] on input "顧客姓名/手機號碼/編號" at bounding box center [336, 99] width 90 height 16
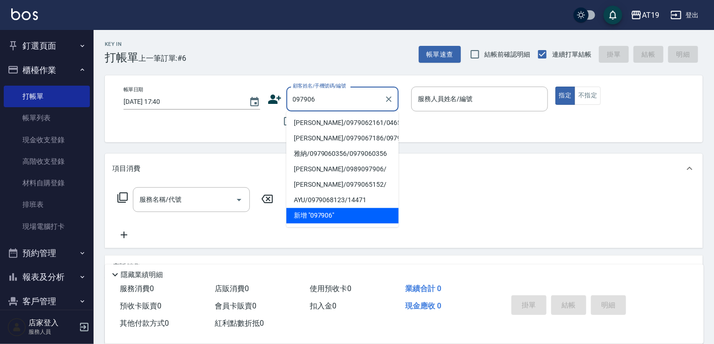
click at [320, 119] on li "[PERSON_NAME]/0979062161/04650" at bounding box center [342, 122] width 112 height 15
type input "[PERSON_NAME]/0979062161/04650"
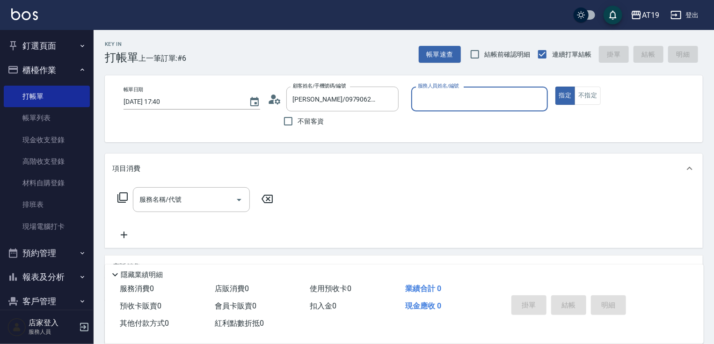
type input "Linda- 1"
click at [187, 201] on input "服務名稱/代號" at bounding box center [184, 199] width 95 height 16
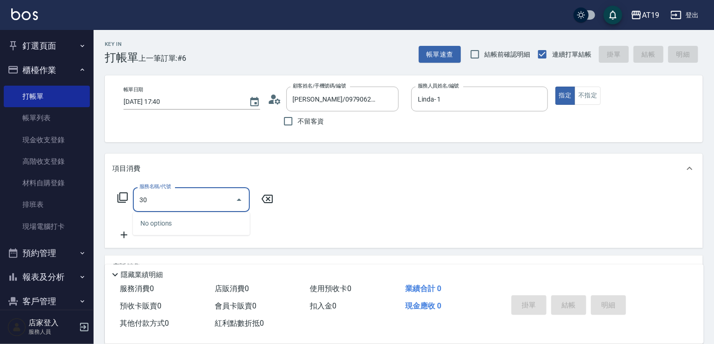
type input "301"
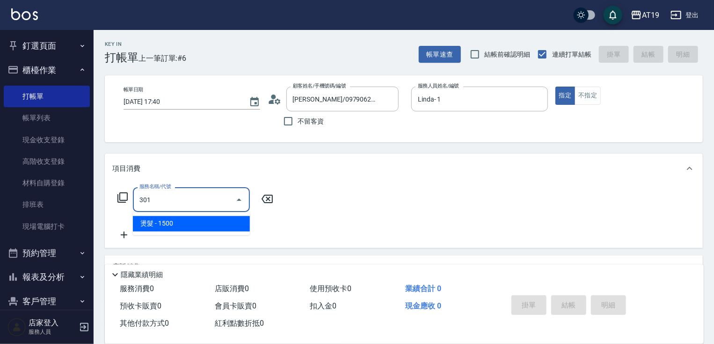
drag, startPoint x: 180, startPoint y: 226, endPoint x: 240, endPoint y: 219, distance: 60.3
click at [188, 227] on span "燙髮 - 1500" at bounding box center [191, 223] width 117 height 15
type input "150"
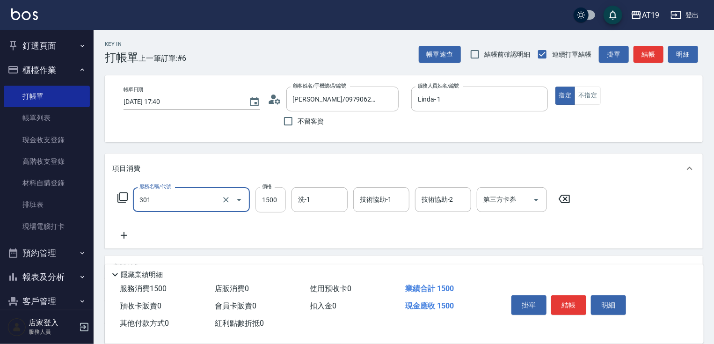
type input "燙髮(301)"
click at [262, 203] on input "1500" at bounding box center [271, 199] width 30 height 25
type input "2"
type input "0"
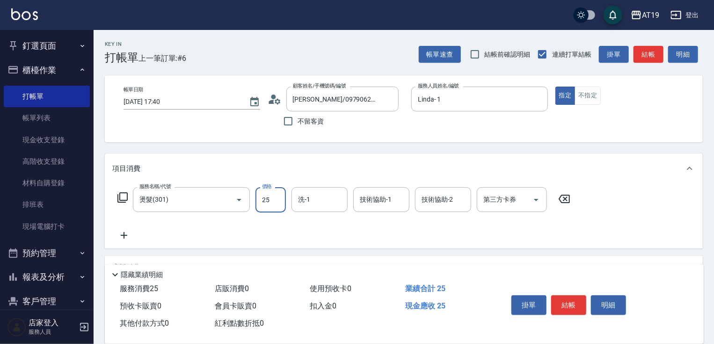
type input "250"
type input "20"
type input "2500"
type input "250"
type input "2500"
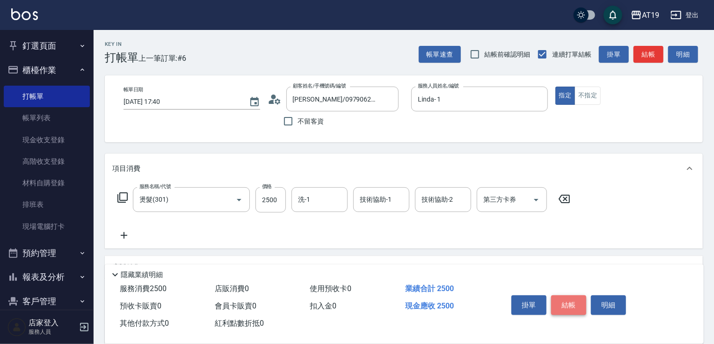
click at [557, 300] on button "結帳" at bounding box center [568, 305] width 35 height 20
type input "[DATE] 17:41"
type input "0"
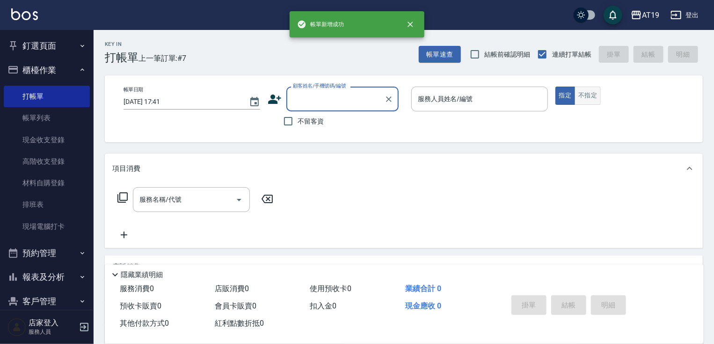
click at [583, 99] on button "不指定" at bounding box center [588, 96] width 26 height 18
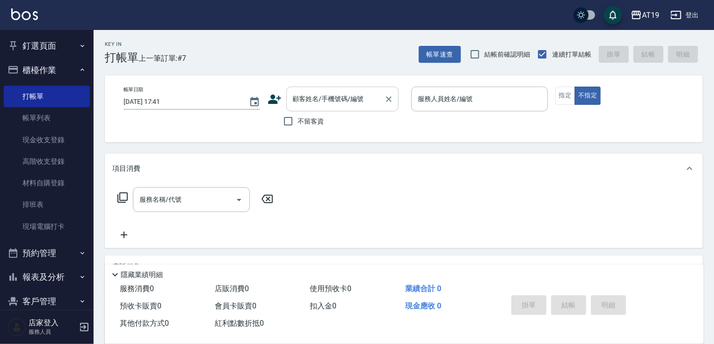
click at [348, 99] on input "顧客姓名/手機號碼/編號" at bounding box center [336, 99] width 90 height 16
click at [328, 106] on input "顧客姓名/手機號碼/編號" at bounding box center [336, 99] width 90 height 16
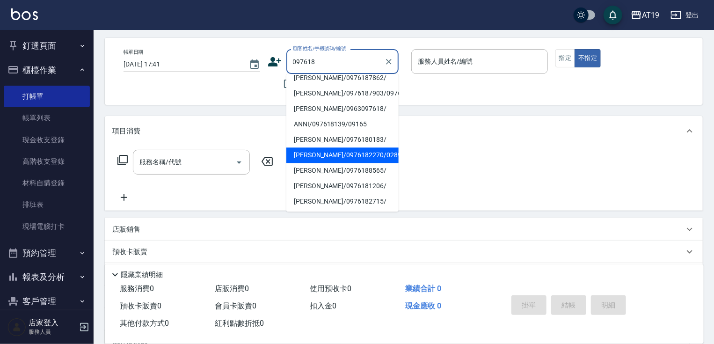
scroll to position [15, 0]
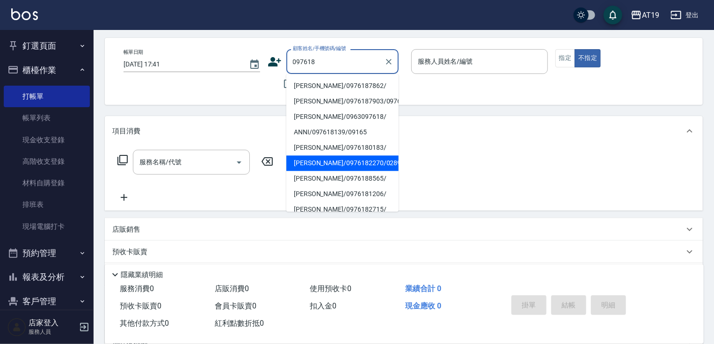
type input "097618"
drag, startPoint x: 271, startPoint y: 77, endPoint x: 275, endPoint y: 81, distance: 5.3
click at [271, 78] on div "不留客資" at bounding box center [333, 84] width 131 height 20
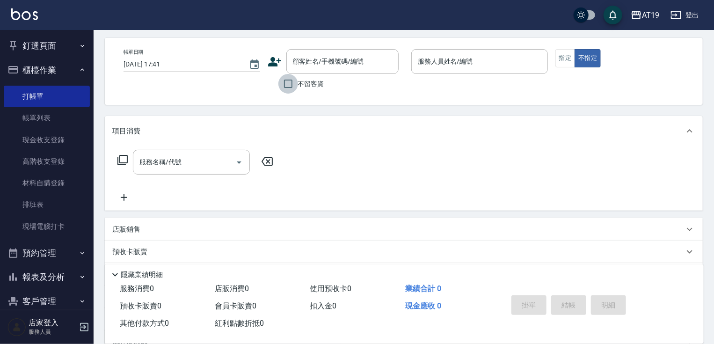
drag, startPoint x: 283, startPoint y: 84, endPoint x: 357, endPoint y: 85, distance: 74.0
click at [285, 84] on input "不留客資" at bounding box center [289, 84] width 20 height 20
checkbox input "true"
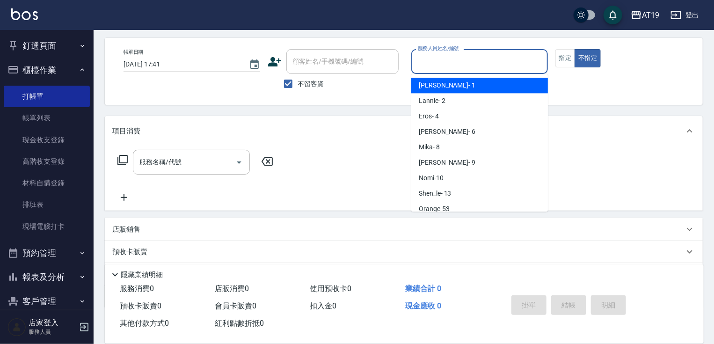
drag, startPoint x: 435, startPoint y: 65, endPoint x: 441, endPoint y: 88, distance: 23.9
click at [436, 66] on input "服務人員姓名/編號" at bounding box center [480, 61] width 128 height 16
drag, startPoint x: 442, startPoint y: 90, endPoint x: 498, endPoint y: 87, distance: 56.2
click at [443, 90] on div "Linda - 1" at bounding box center [479, 85] width 137 height 15
type input "Linda- 1"
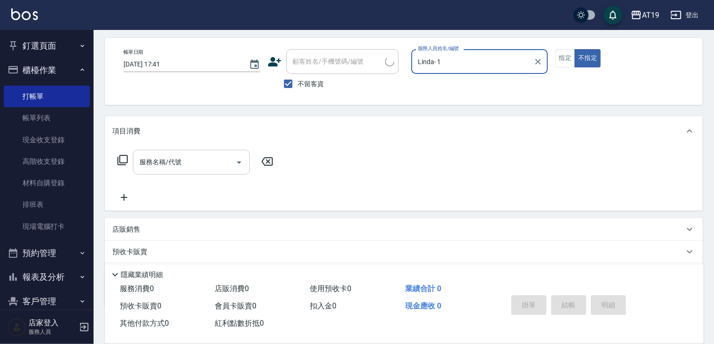
click at [214, 155] on input "服務名稱/代號" at bounding box center [184, 162] width 95 height 16
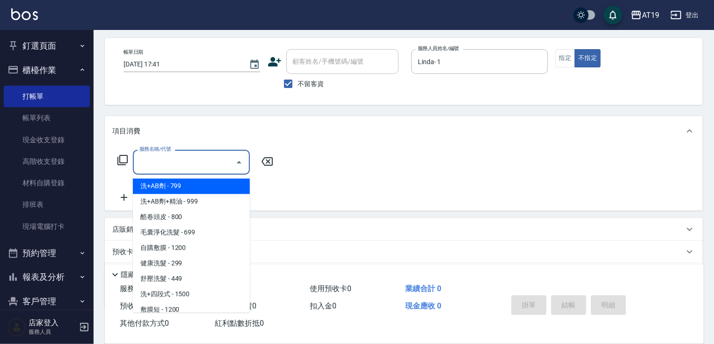
click at [194, 189] on span "洗+AB劑 - 799" at bounding box center [191, 186] width 117 height 15
type input "洗+AB劑(101)"
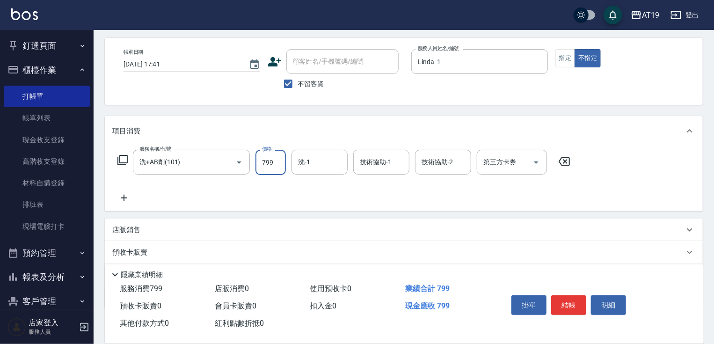
click at [271, 165] on input "799" at bounding box center [271, 162] width 30 height 25
type input "800"
click at [132, 197] on icon at bounding box center [123, 197] width 23 height 11
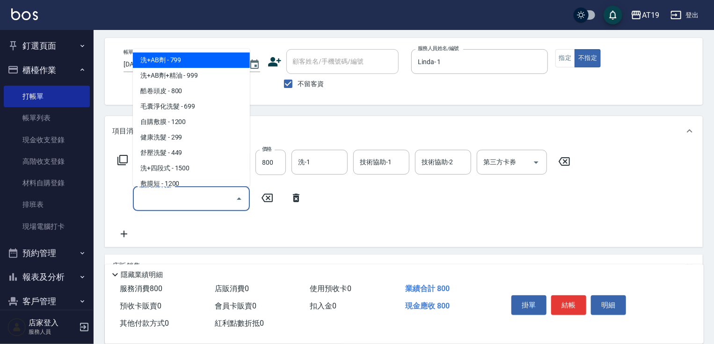
click at [151, 199] on input "服務名稱/代號" at bounding box center [184, 199] width 95 height 16
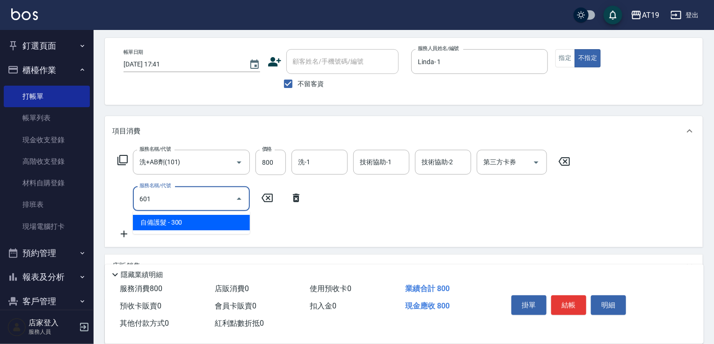
drag, startPoint x: 162, startPoint y: 218, endPoint x: 184, endPoint y: 222, distance: 21.9
click at [163, 219] on span "自備護髮 - 300" at bounding box center [191, 222] width 117 height 15
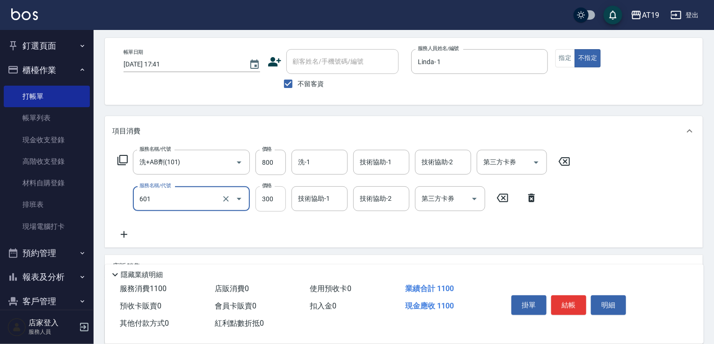
type input "自備護髮(601)"
click at [265, 208] on input "300" at bounding box center [271, 198] width 30 height 25
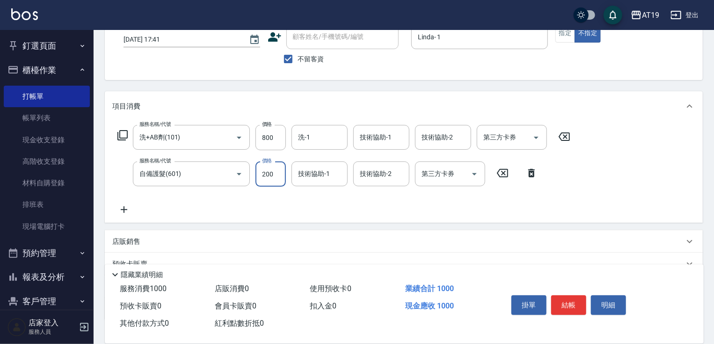
scroll to position [75, 0]
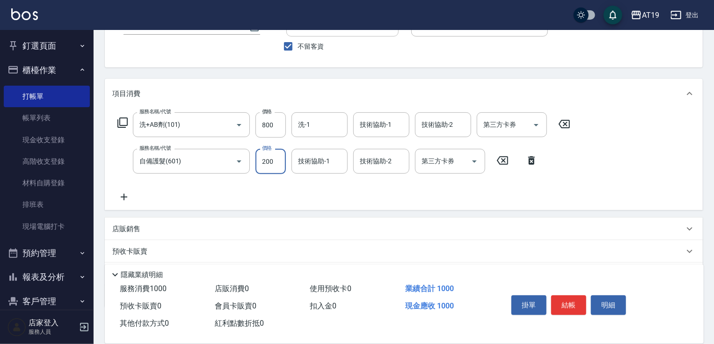
type input "200"
click at [131, 234] on p "店販銷售" at bounding box center [126, 229] width 28 height 10
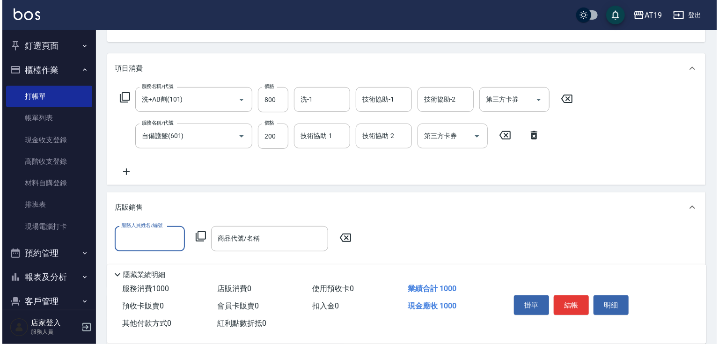
scroll to position [112, 0]
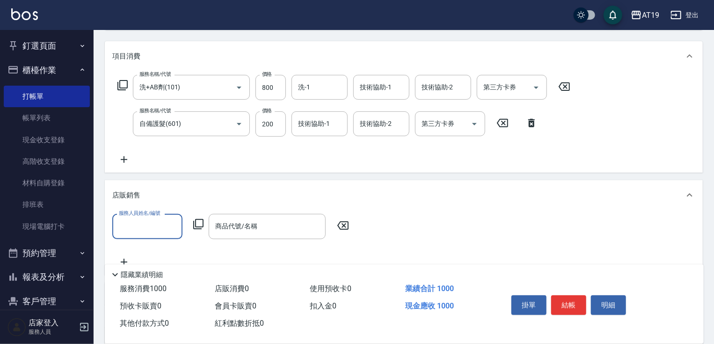
click at [159, 217] on label "服務人員姓名/編號" at bounding box center [139, 213] width 41 height 7
click at [159, 218] on input "服務人員姓名/編號" at bounding box center [148, 226] width 62 height 16
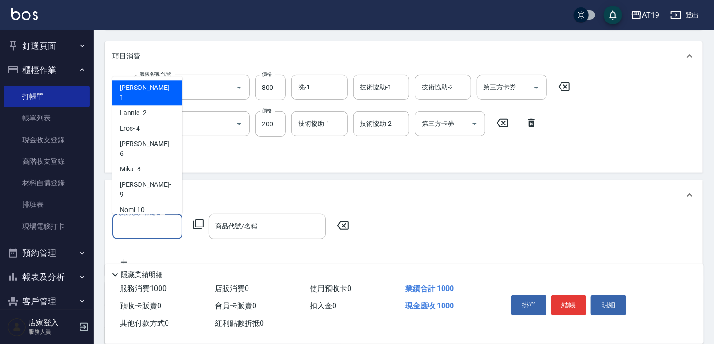
click at [157, 223] on input "服務人員姓名/編號" at bounding box center [148, 226] width 62 height 16
click at [151, 90] on div "Linda - 1" at bounding box center [147, 92] width 70 height 25
type input "Linda- 1"
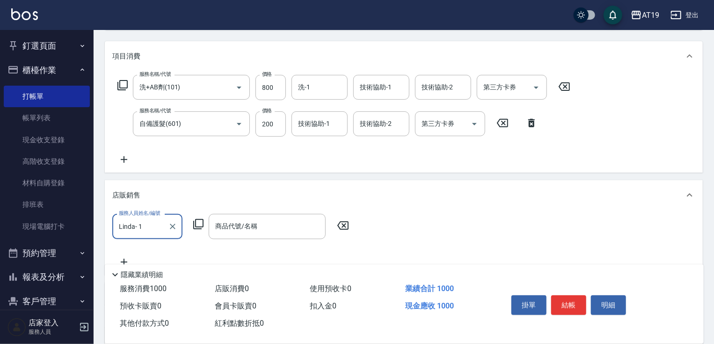
click at [200, 227] on icon at bounding box center [198, 224] width 11 height 11
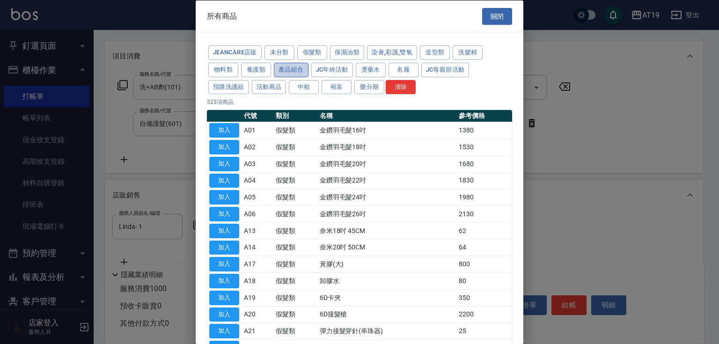
click at [295, 73] on button "產品組合" at bounding box center [291, 69] width 35 height 15
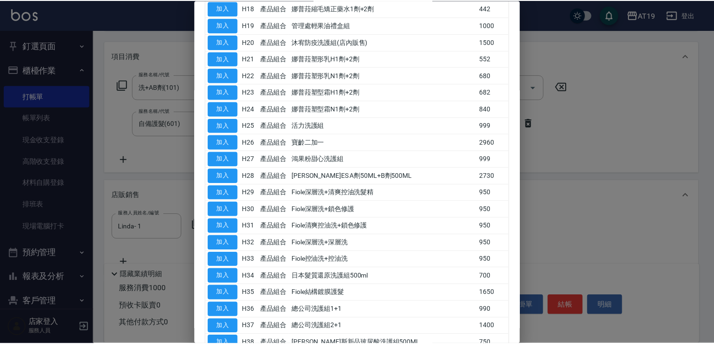
scroll to position [524, 0]
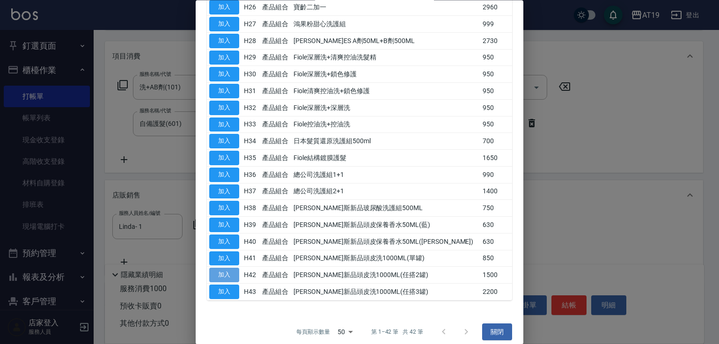
click at [237, 268] on button "加入" at bounding box center [224, 275] width 30 height 15
type input "[PERSON_NAME]新品頭皮洗1000ML(任搭2罐)"
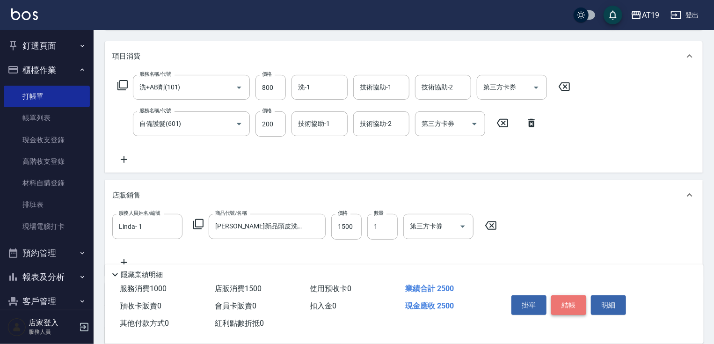
click at [574, 298] on button "結帳" at bounding box center [568, 305] width 35 height 20
type input "[DATE] 17:42"
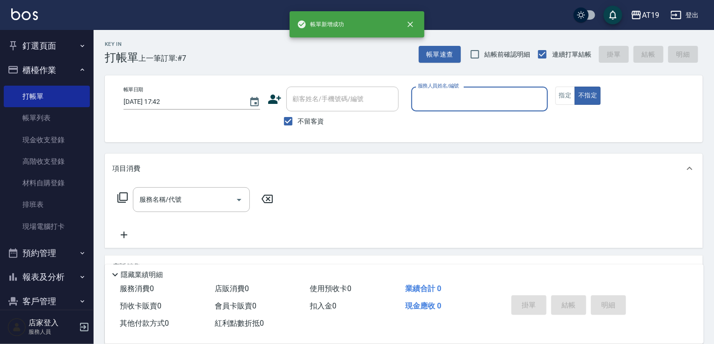
scroll to position [0, 0]
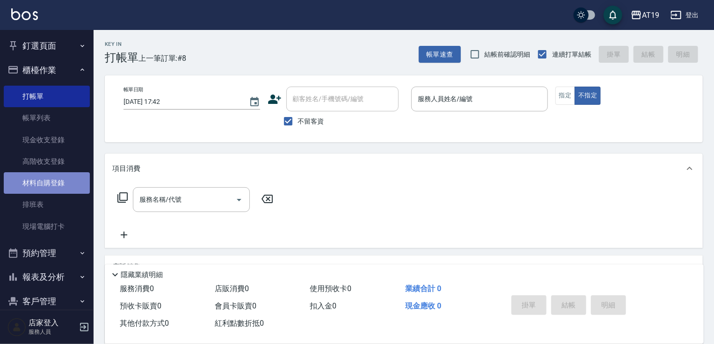
click at [63, 180] on link "材料自購登錄" at bounding box center [47, 183] width 86 height 22
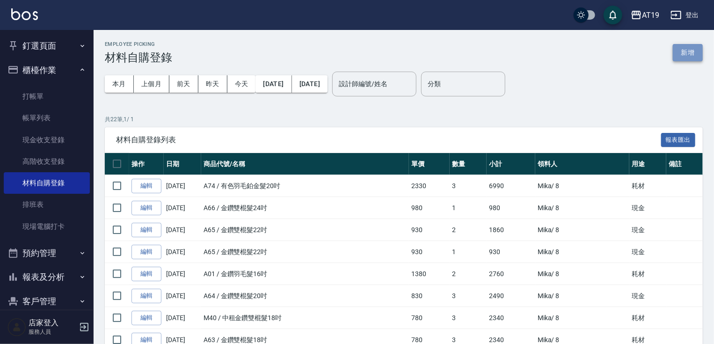
click at [688, 59] on button "新增" at bounding box center [688, 52] width 30 height 17
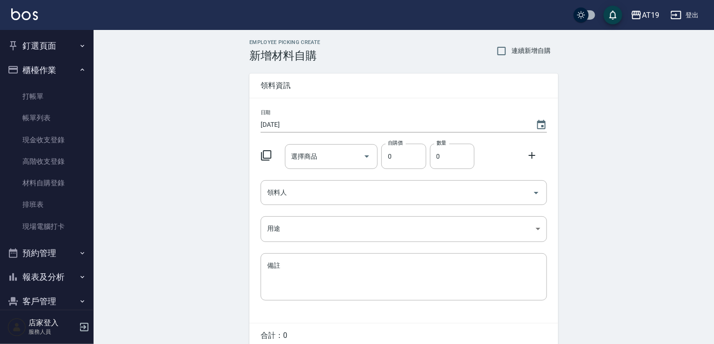
click at [269, 154] on icon at bounding box center [266, 155] width 11 height 11
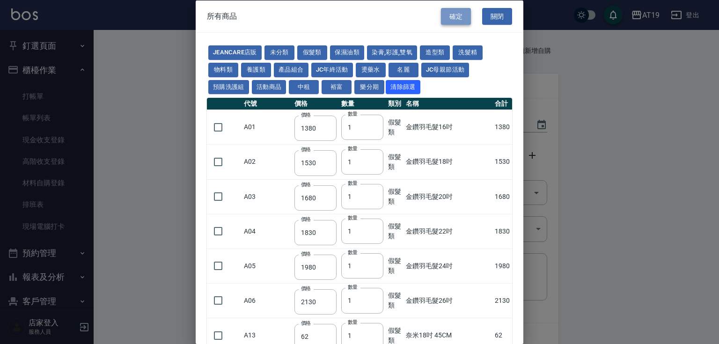
click at [452, 18] on button "確定" at bounding box center [456, 15] width 30 height 17
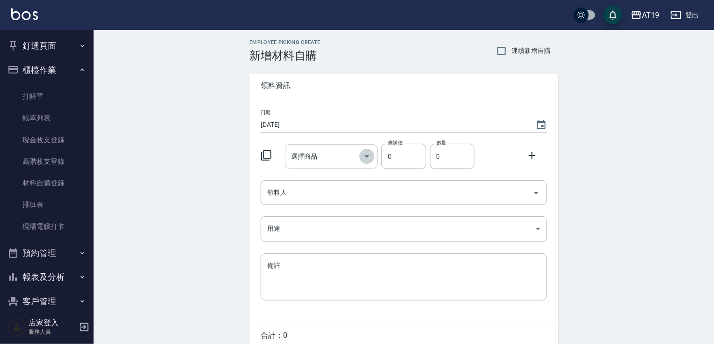
click at [369, 156] on icon "Open" at bounding box center [366, 156] width 11 height 11
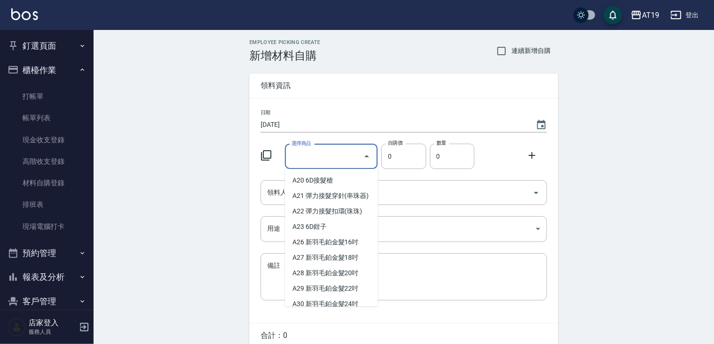
scroll to position [187, 0]
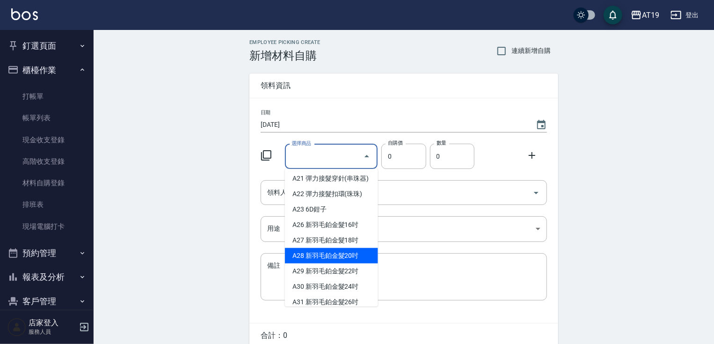
click at [358, 264] on li "A28 新羽毛鉑金髮20吋" at bounding box center [331, 255] width 93 height 15
type input "新羽毛鉑金髮20吋"
type input "2180"
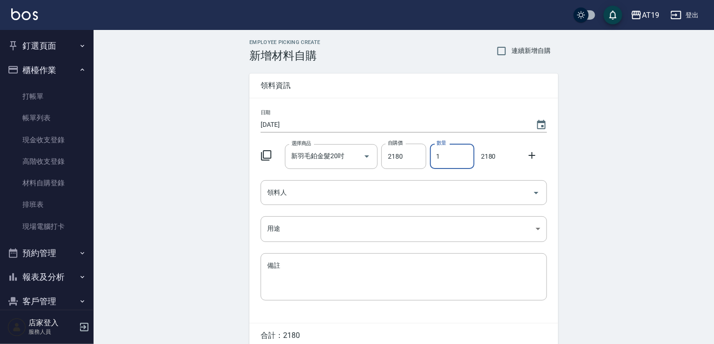
drag, startPoint x: 442, startPoint y: 159, endPoint x: 437, endPoint y: 159, distance: 5.6
click at [437, 159] on input "1" at bounding box center [452, 156] width 44 height 25
type input "3"
click at [379, 195] on input "領料人" at bounding box center [397, 192] width 264 height 16
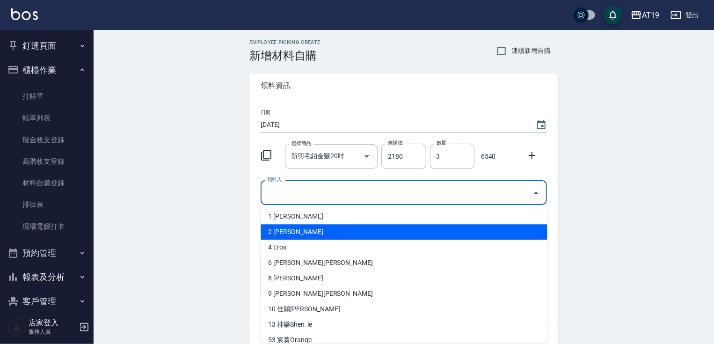
click at [368, 235] on li "2 [PERSON_NAME]" at bounding box center [404, 231] width 286 height 15
type input "藍尼Lannie"
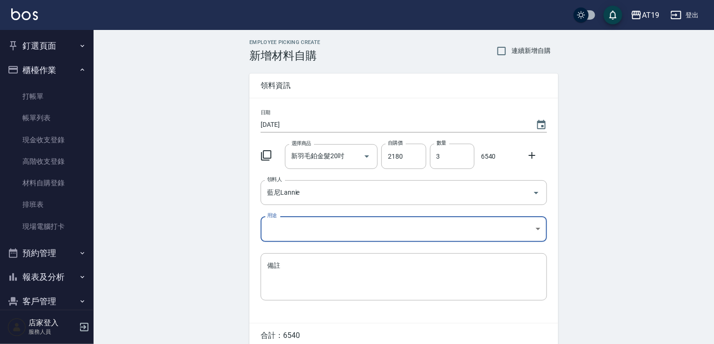
click at [320, 230] on body "AT19 登出 釘選頁面 打帳單 帳單列表 排班表 現場電腦打卡 店家日報表 互助日報表 設計師日報表 櫃檯作業 打帳單 帳單列表 現金收支登錄 高階收支登錄…" at bounding box center [357, 193] width 714 height 386
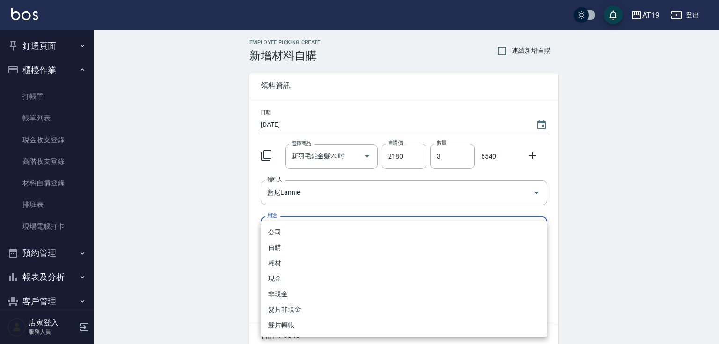
click at [320, 278] on li "現金" at bounding box center [404, 278] width 286 height 15
type input "現金"
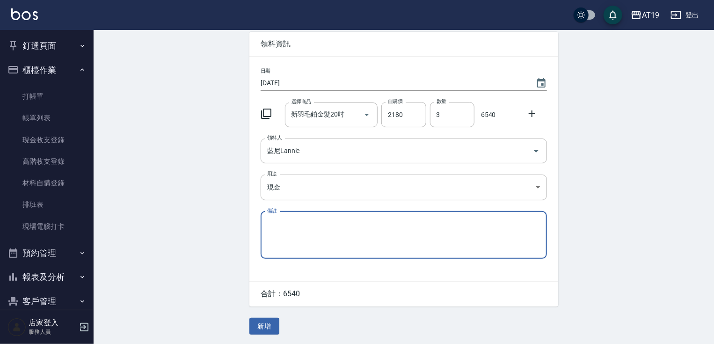
scroll to position [42, 0]
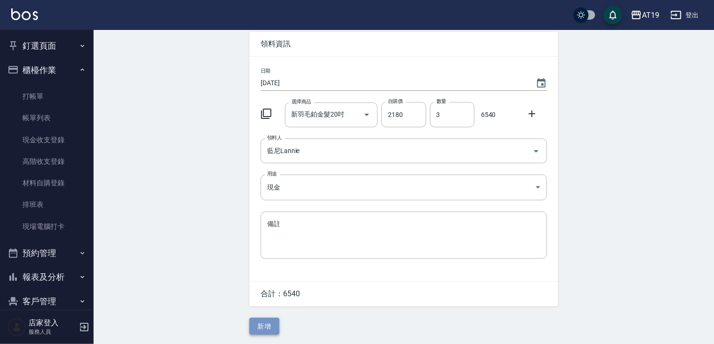
click at [254, 322] on button "新增" at bounding box center [264, 326] width 30 height 17
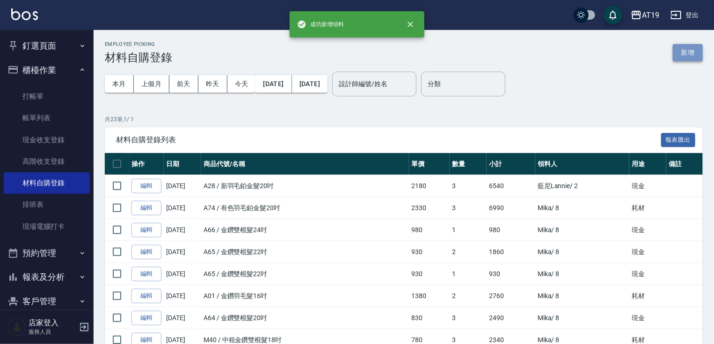
click at [689, 49] on button "新增" at bounding box center [688, 52] width 30 height 17
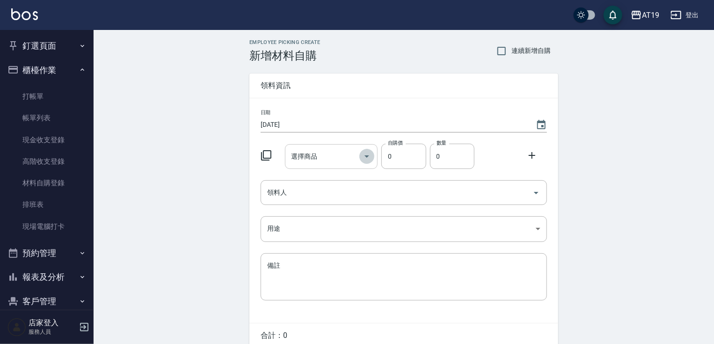
click at [370, 157] on icon "Open" at bounding box center [366, 156] width 11 height 11
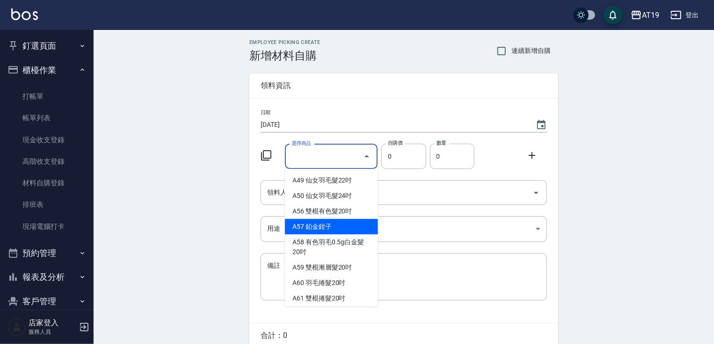
scroll to position [599, 0]
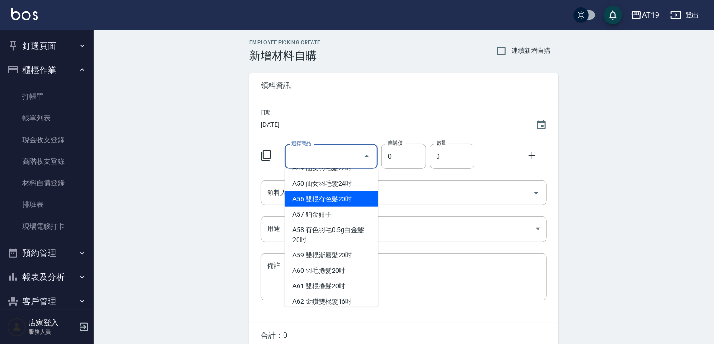
click at [356, 207] on li "A56 雙棍有色髮20吋" at bounding box center [331, 198] width 93 height 15
type input "雙棍有色髮20吋"
type input "560"
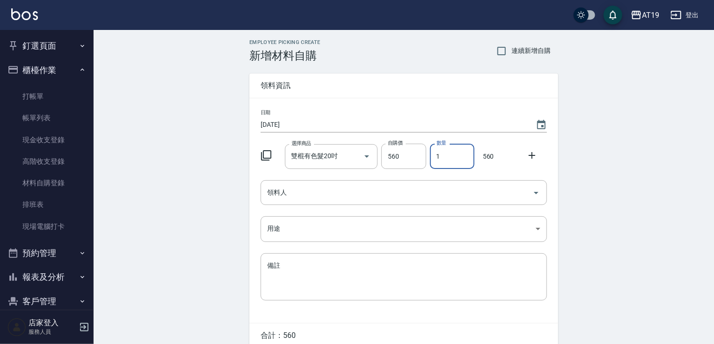
drag, startPoint x: 448, startPoint y: 156, endPoint x: 435, endPoint y: 158, distance: 13.2
click at [435, 158] on input "1" at bounding box center [452, 156] width 44 height 25
type input "2"
click at [329, 196] on input "領料人" at bounding box center [397, 192] width 264 height 16
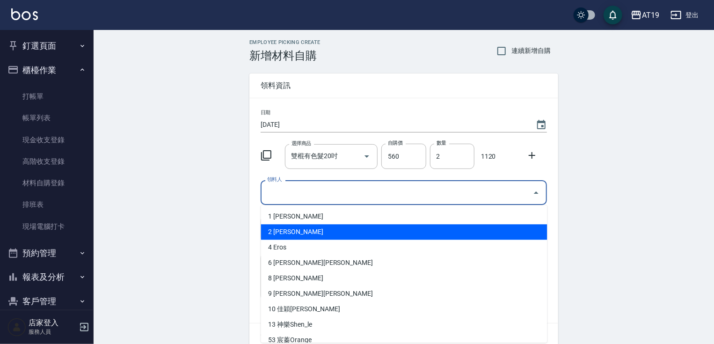
click at [327, 235] on li "2 [PERSON_NAME]" at bounding box center [404, 231] width 286 height 15
type input "藍尼Lannie"
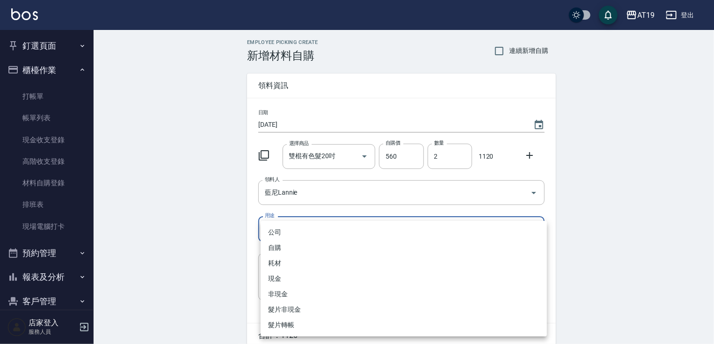
click at [311, 232] on body "AT19 登出 釘選頁面 打帳單 帳單列表 排班表 現場電腦打卡 店家日報表 互助日報表 設計師日報表 櫃檯作業 打帳單 帳單列表 現金收支登錄 高階收支登錄…" at bounding box center [357, 193] width 714 height 386
click at [301, 276] on li "現金" at bounding box center [404, 278] width 286 height 15
type input "現金"
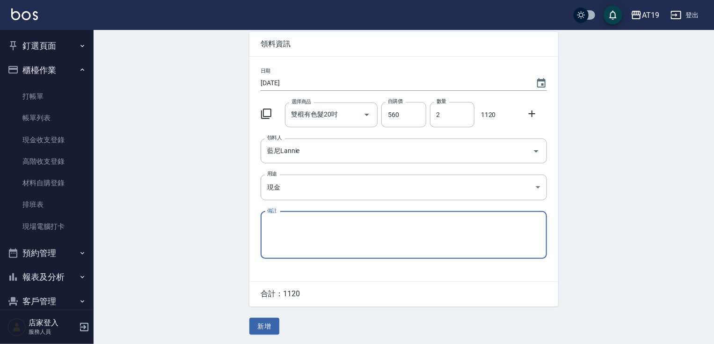
scroll to position [42, 0]
click at [270, 326] on button "新增" at bounding box center [264, 326] width 30 height 17
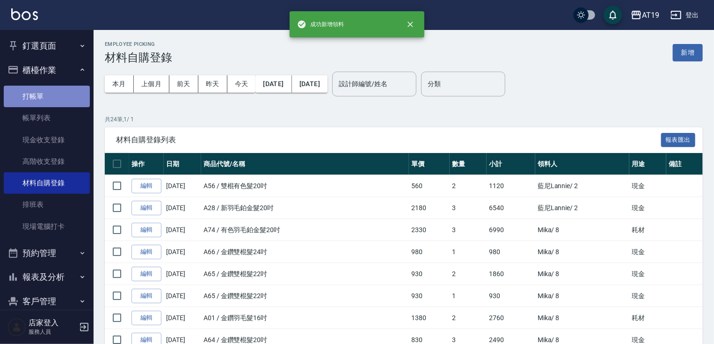
click at [52, 100] on link "打帳單" at bounding box center [47, 97] width 86 height 22
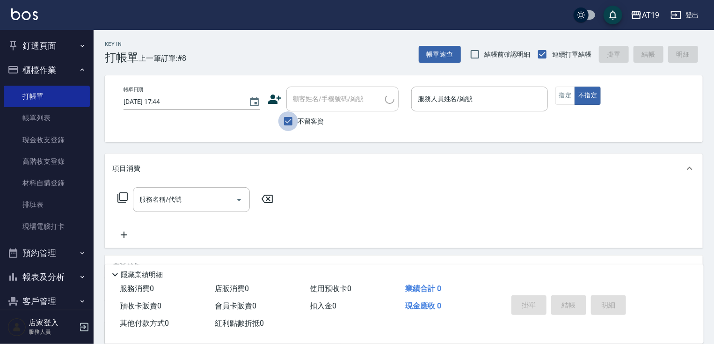
drag, startPoint x: 287, startPoint y: 118, endPoint x: 297, endPoint y: 104, distance: 17.4
click at [288, 118] on input "不留客資" at bounding box center [289, 121] width 20 height 20
checkbox input "false"
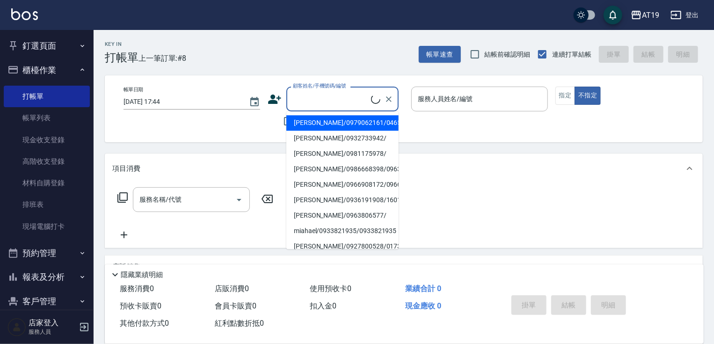
click at [298, 102] on input "顧客姓名/手機號碼/編號" at bounding box center [331, 99] width 81 height 16
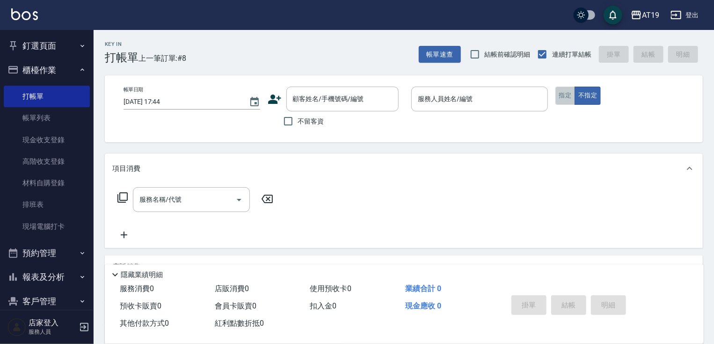
click at [572, 99] on button "指定" at bounding box center [566, 96] width 20 height 18
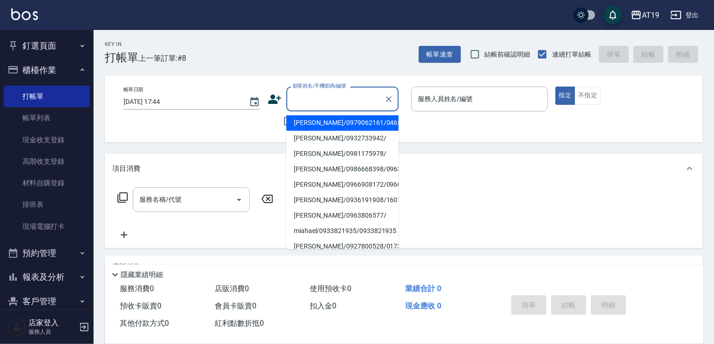
click at [307, 99] on input "顧客姓名/手機號碼/編號" at bounding box center [336, 99] width 90 height 16
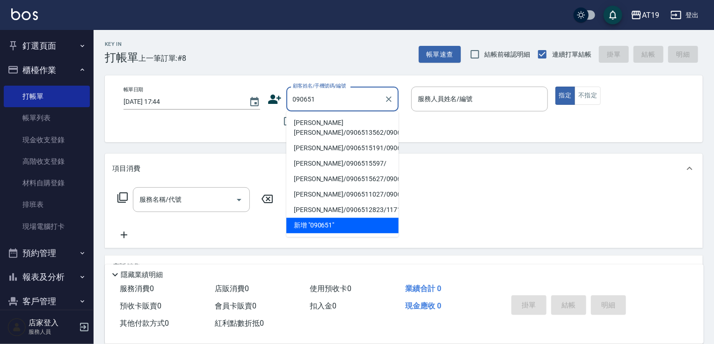
click at [307, 121] on li "[PERSON_NAME][PERSON_NAME]/0906513562/0906513562" at bounding box center [342, 127] width 112 height 25
type input "[PERSON_NAME][PERSON_NAME]/0906513562/0906513562"
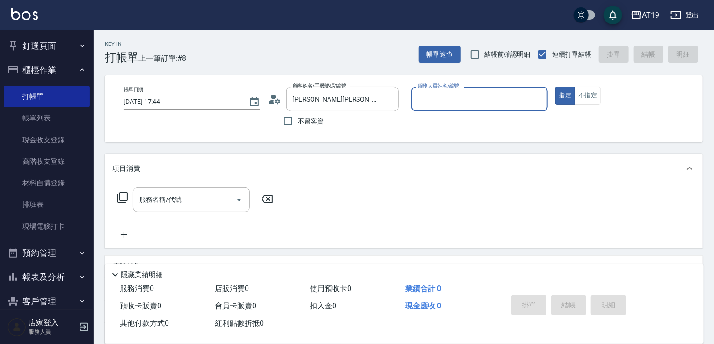
type input "Lannie- 2"
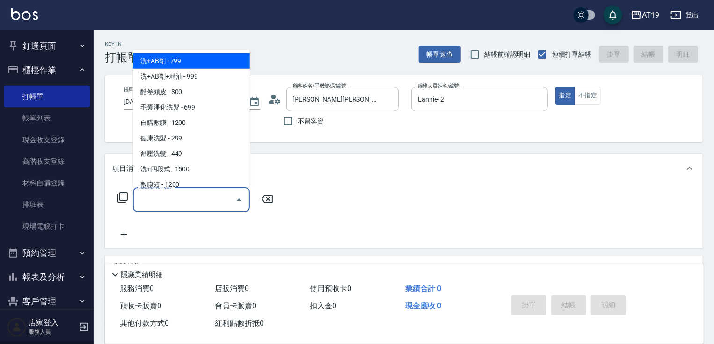
click at [171, 205] on input "服務名稱/代號" at bounding box center [184, 199] width 95 height 16
click at [118, 196] on icon at bounding box center [122, 197] width 10 height 10
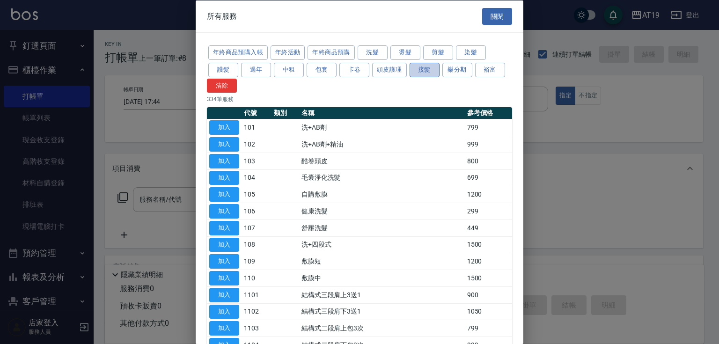
click at [428, 70] on button "接髮" at bounding box center [425, 69] width 30 height 15
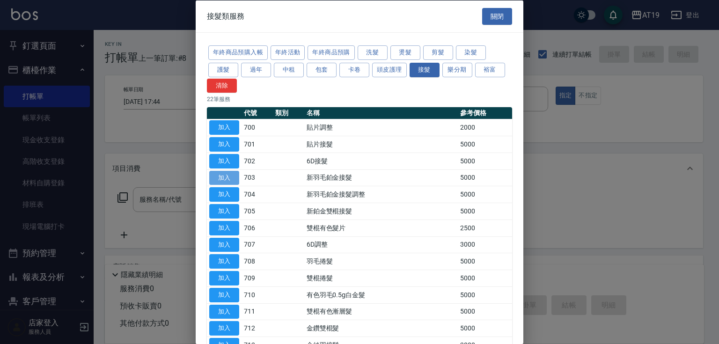
click at [221, 177] on button "加入" at bounding box center [224, 177] width 30 height 15
type input "新羽毛鉑金接髮(703)"
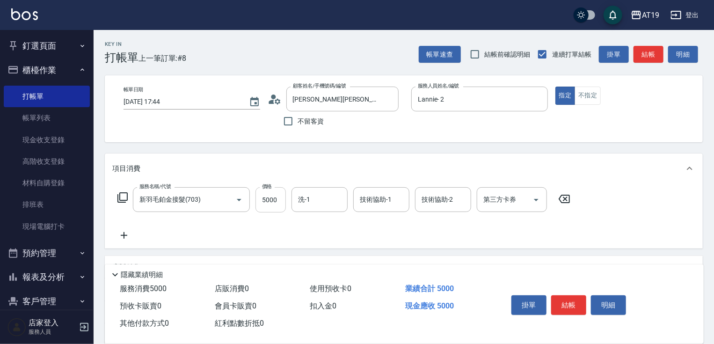
click at [279, 201] on input "5000" at bounding box center [271, 199] width 30 height 25
type input "0"
type input "88"
type input "80"
type input "886"
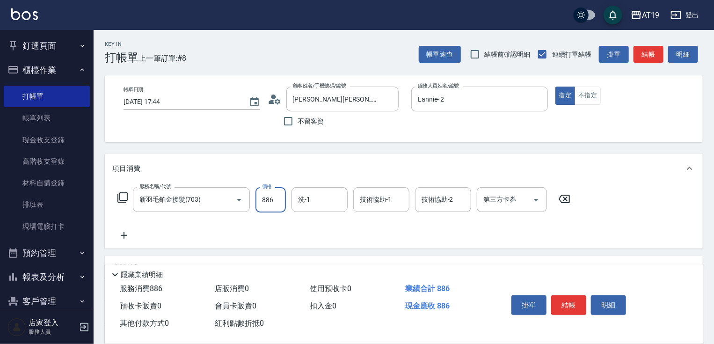
type input "880"
type input "8860"
click at [124, 238] on icon at bounding box center [124, 235] width 7 height 7
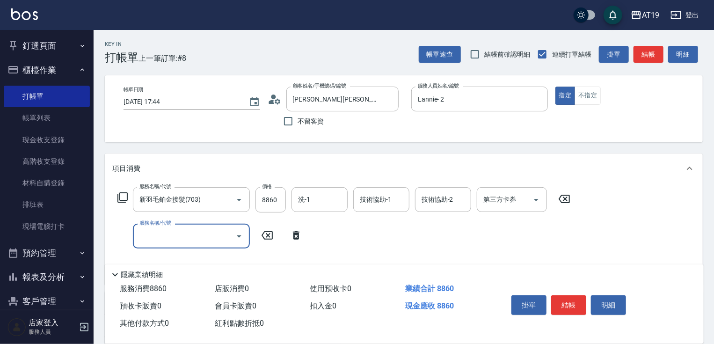
click at [150, 239] on input "服務名稱/代號" at bounding box center [184, 236] width 95 height 16
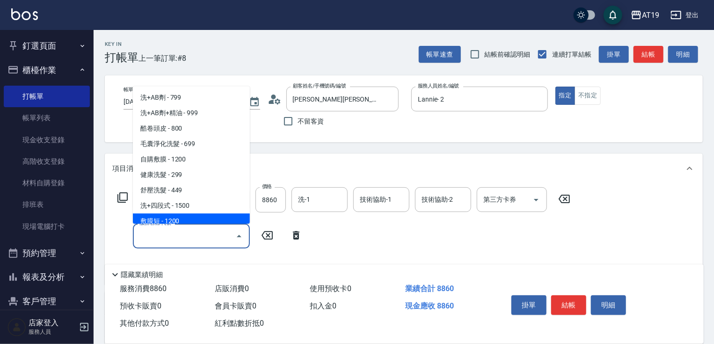
drag, startPoint x: 182, startPoint y: 235, endPoint x: 176, endPoint y: 231, distance: 6.4
click at [182, 235] on input "服務名稱/代號" at bounding box center [184, 236] width 95 height 16
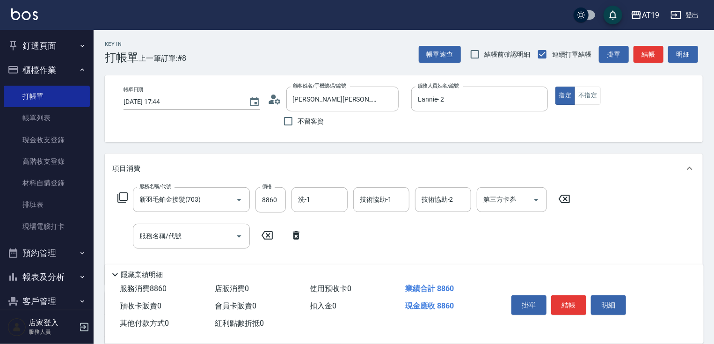
click at [123, 198] on icon at bounding box center [122, 197] width 11 height 11
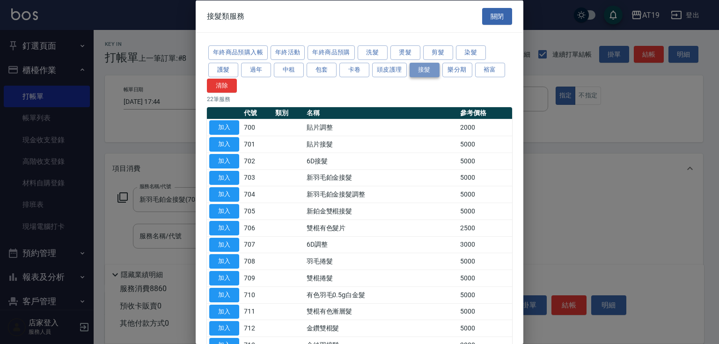
click at [426, 69] on button "接髮" at bounding box center [425, 69] width 30 height 15
click at [227, 225] on button "加入" at bounding box center [224, 227] width 30 height 15
type input "1130"
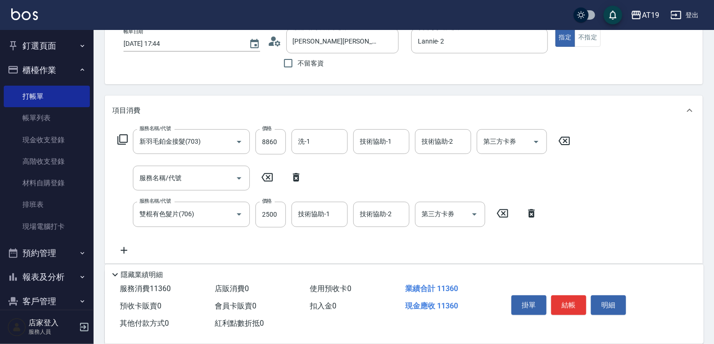
scroll to position [75, 0]
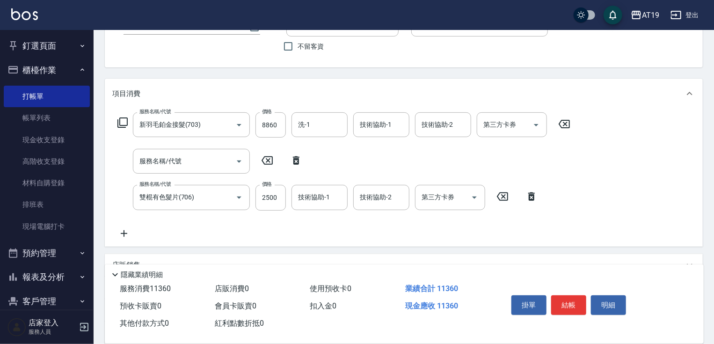
click at [296, 165] on icon at bounding box center [296, 160] width 23 height 11
type input "雙棍有色髮片(706)"
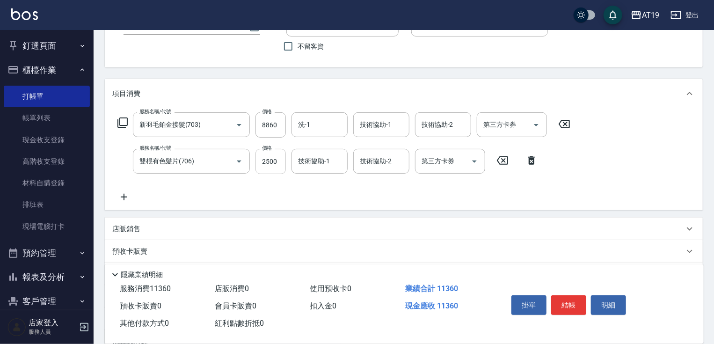
click at [280, 167] on input "2500" at bounding box center [271, 161] width 30 height 25
type input "3"
type input "880"
type input "38"
type input "920"
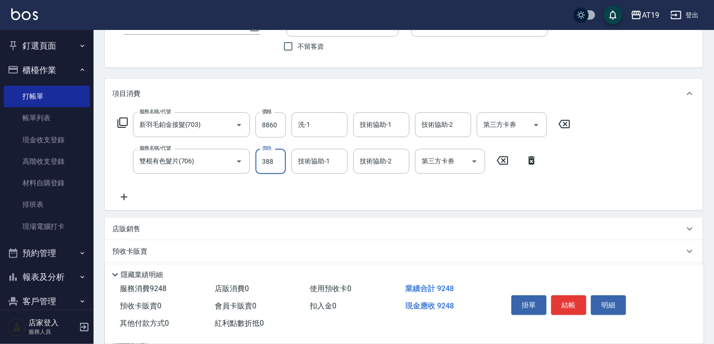
type input "3880"
type input "1270"
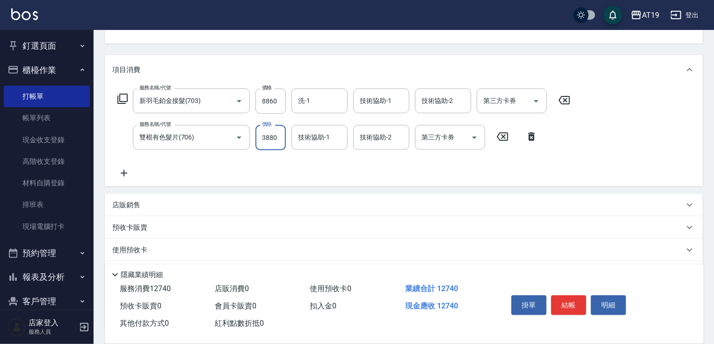
scroll to position [112, 0]
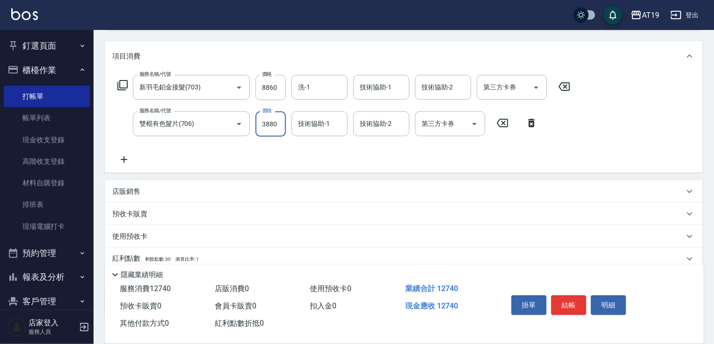
type input "3880"
click at [127, 189] on p "店販銷售" at bounding box center [126, 192] width 28 height 10
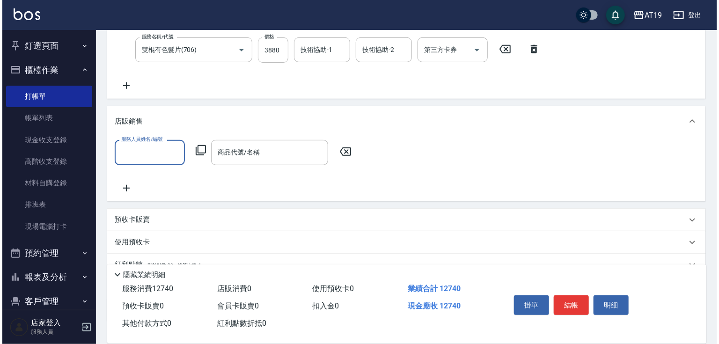
scroll to position [187, 0]
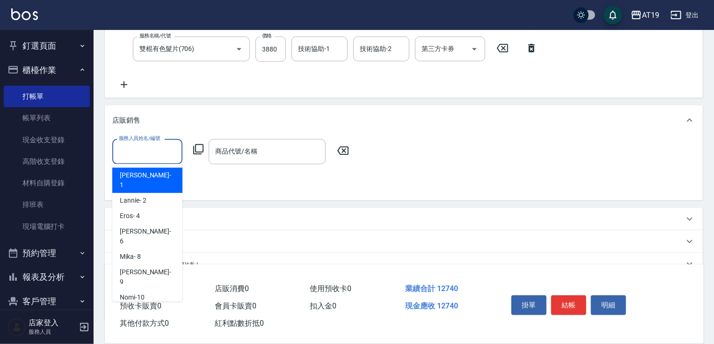
click at [137, 159] on input "服務人員姓名/編號" at bounding box center [148, 151] width 62 height 16
click at [136, 177] on span "Linda - 1" at bounding box center [147, 180] width 55 height 20
click at [142, 150] on input "Linda- 1" at bounding box center [141, 151] width 48 height 16
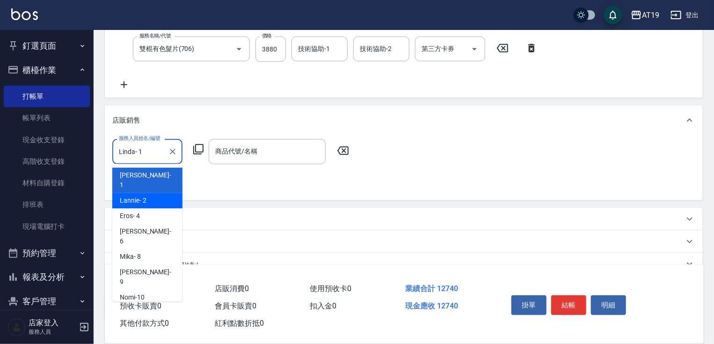
click at [146, 196] on span "Lannie - 2" at bounding box center [133, 201] width 27 height 10
type input "Lannie- 2"
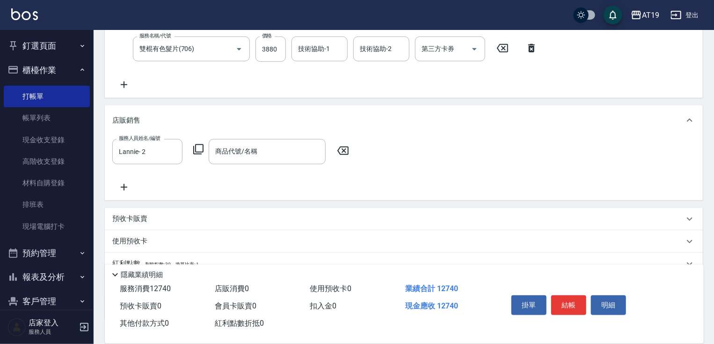
click at [198, 150] on icon at bounding box center [198, 149] width 11 height 11
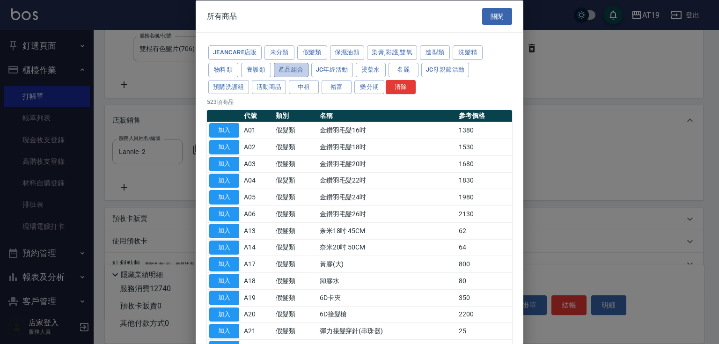
click at [293, 66] on button "產品組合" at bounding box center [291, 69] width 35 height 15
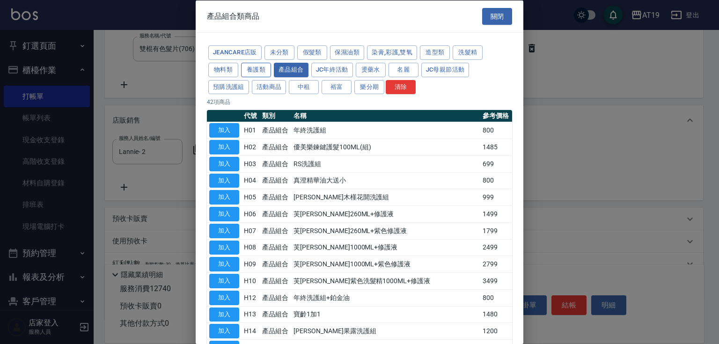
click at [260, 70] on button "養護類" at bounding box center [256, 69] width 30 height 15
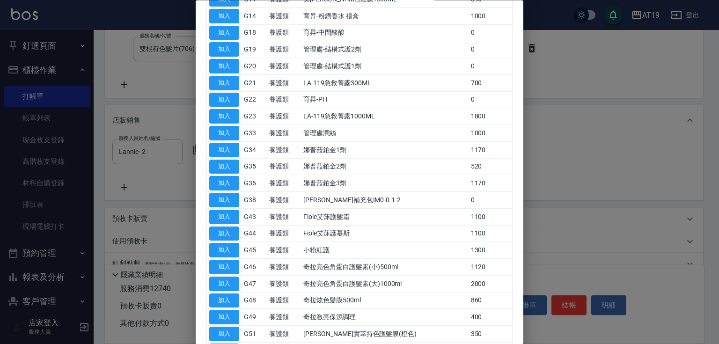
scroll to position [337, 0]
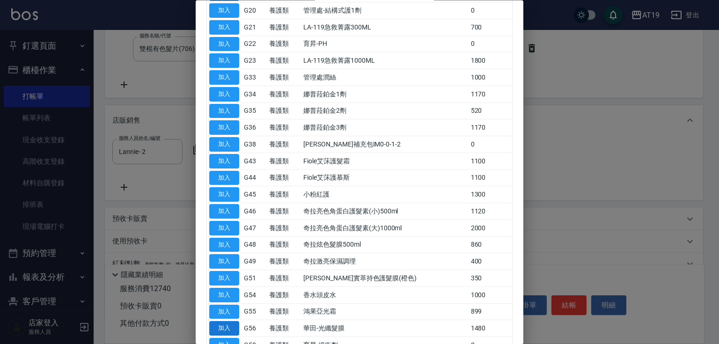
click at [236, 322] on button "加入" at bounding box center [224, 329] width 30 height 15
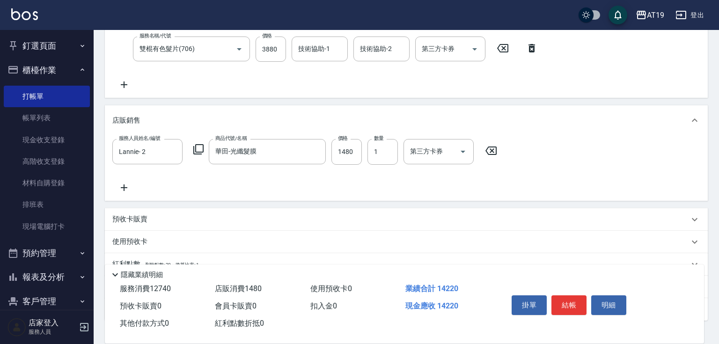
type input "華田-光纖髮膜"
type input "1420"
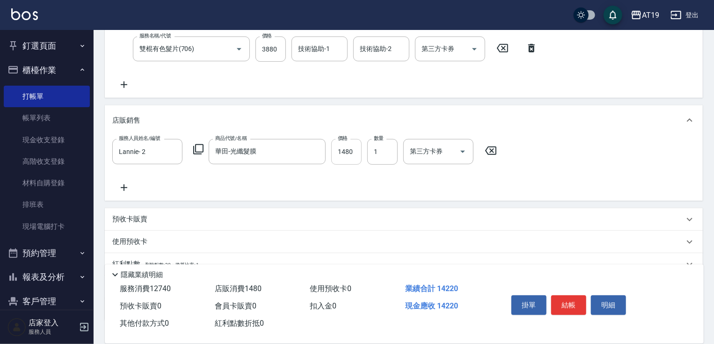
click at [352, 157] on input "1480" at bounding box center [346, 151] width 30 height 25
type input "1"
type input "1270"
type input "120"
type input "1280"
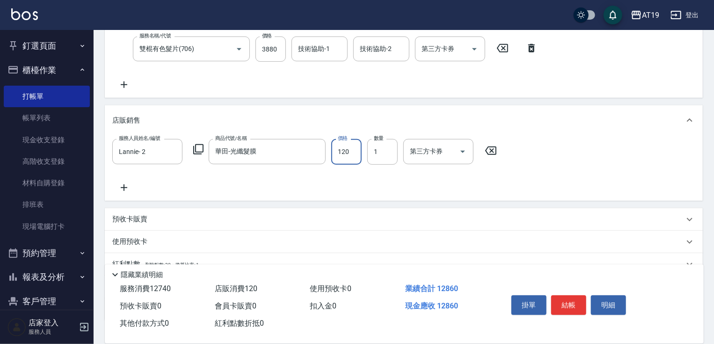
type input "1200"
type input "1390"
type input "1200"
click at [123, 189] on icon at bounding box center [123, 187] width 23 height 11
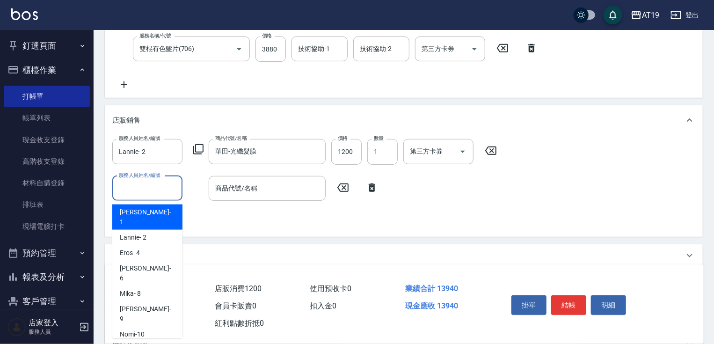
click at [137, 186] on input "服務人員姓名/編號" at bounding box center [148, 188] width 62 height 16
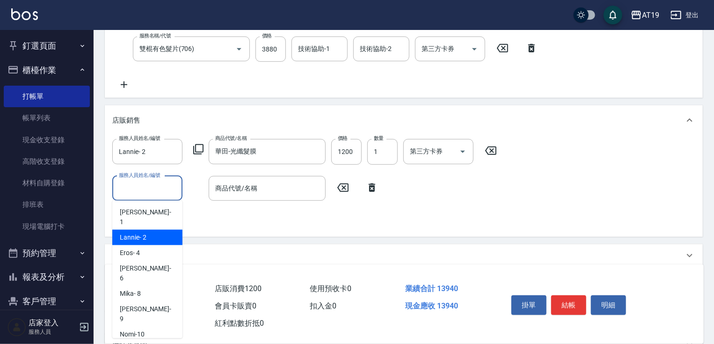
drag, startPoint x: 142, startPoint y: 227, endPoint x: 157, endPoint y: 221, distance: 16.0
click at [142, 233] on span "Lannie - 2" at bounding box center [133, 238] width 27 height 10
type input "Lannie- 2"
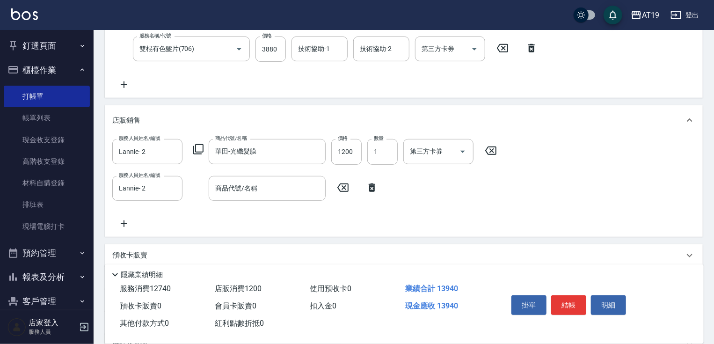
click at [202, 144] on icon at bounding box center [198, 149] width 10 height 10
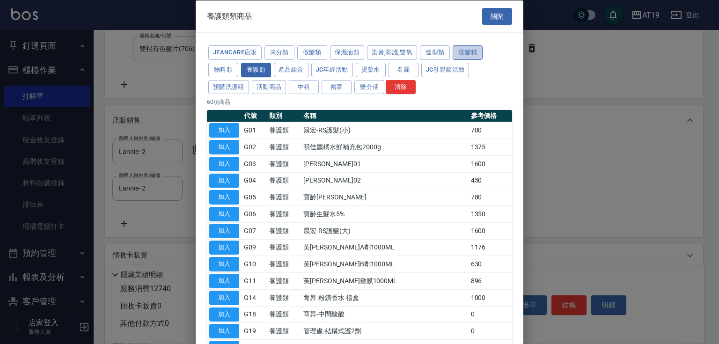
click at [462, 49] on button "洗髮精" at bounding box center [468, 52] width 30 height 15
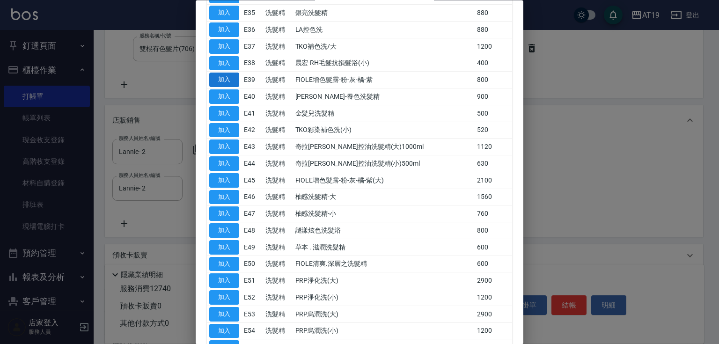
scroll to position [548, 0]
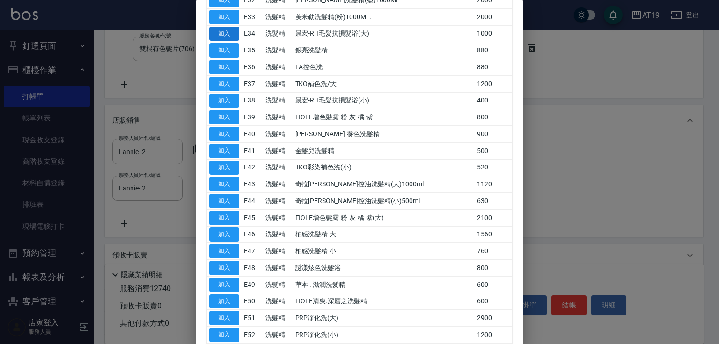
click at [220, 32] on button "加入" at bounding box center [224, 34] width 30 height 15
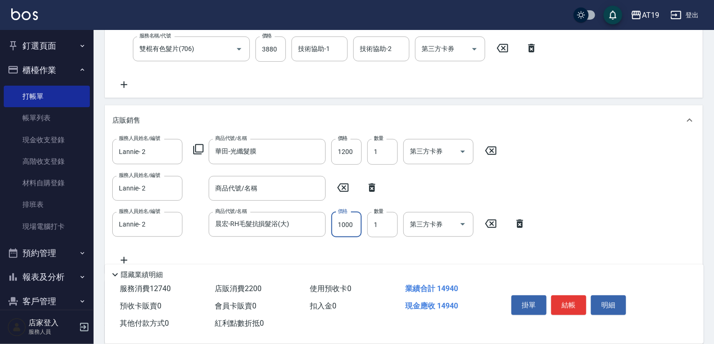
click at [341, 225] on input "1000" at bounding box center [346, 224] width 30 height 25
type input "1390"
type input "70"
type input "1400"
type input "700"
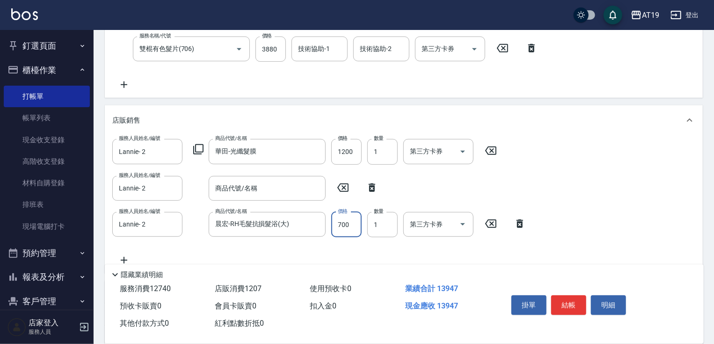
type input "1460"
type input "700"
click at [200, 152] on icon at bounding box center [198, 149] width 10 height 10
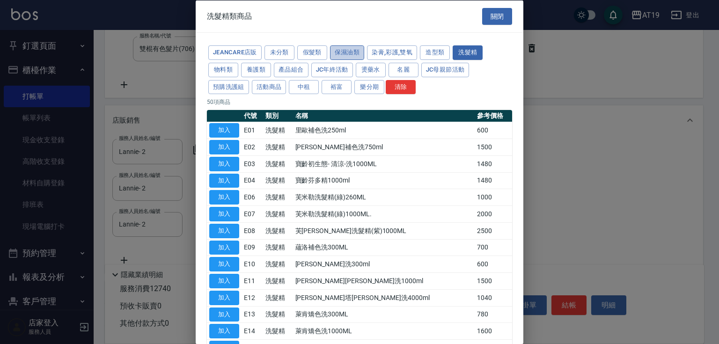
click at [342, 56] on button "保濕油類" at bounding box center [347, 52] width 35 height 15
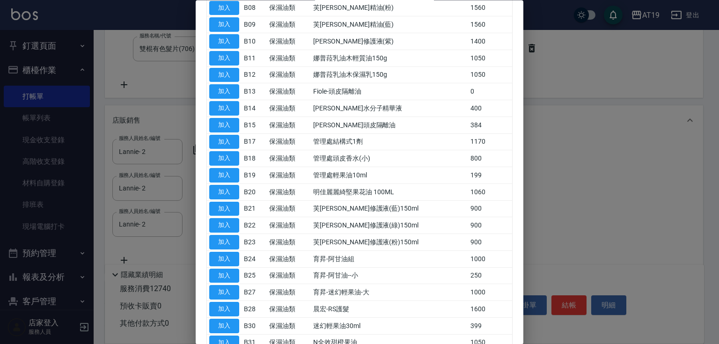
scroll to position [278, 0]
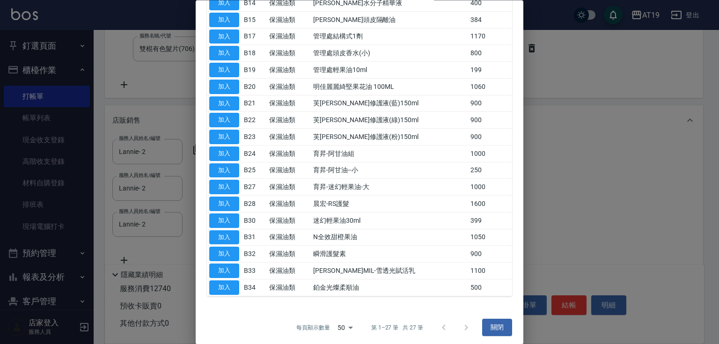
click at [461, 321] on div at bounding box center [455, 327] width 45 height 22
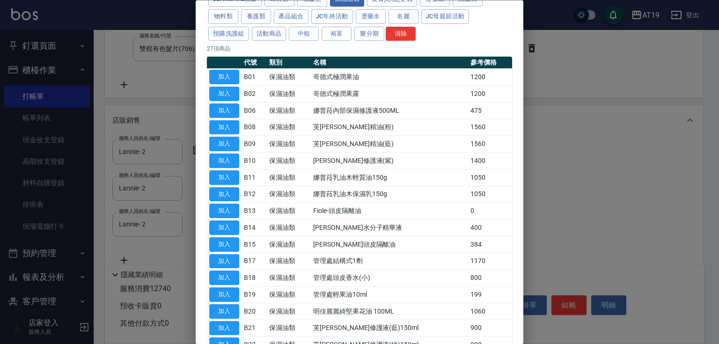
scroll to position [15, 0]
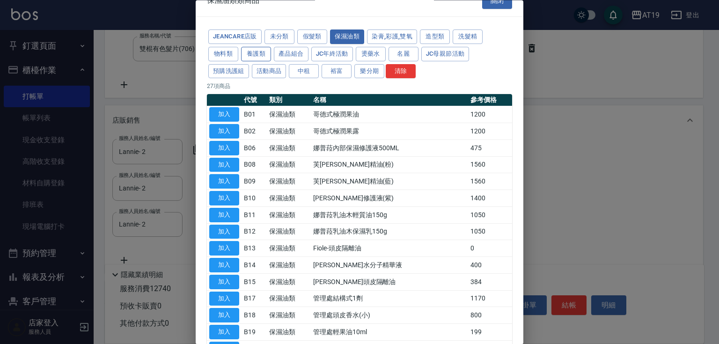
click at [253, 47] on button "養護類" at bounding box center [256, 54] width 30 height 15
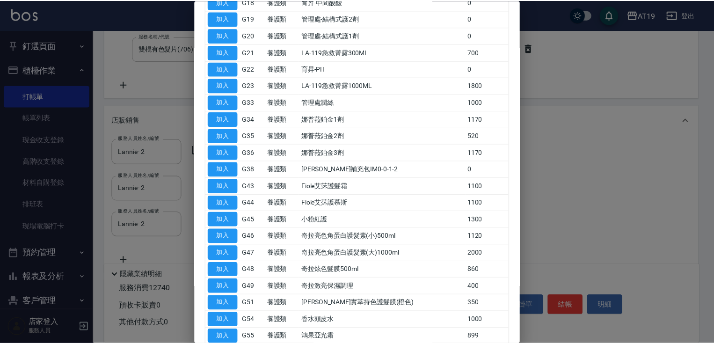
scroll to position [315, 0]
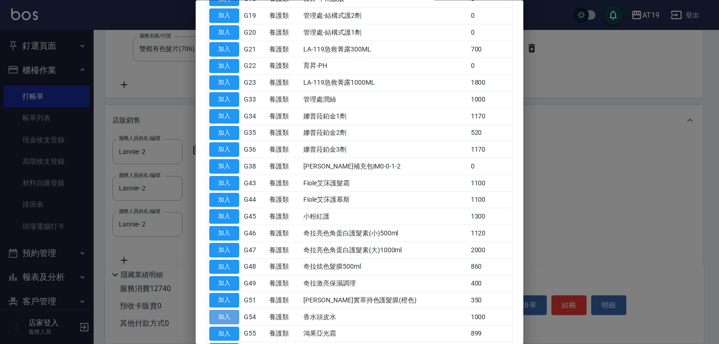
click at [227, 315] on button "加入" at bounding box center [224, 317] width 30 height 15
type input "1560"
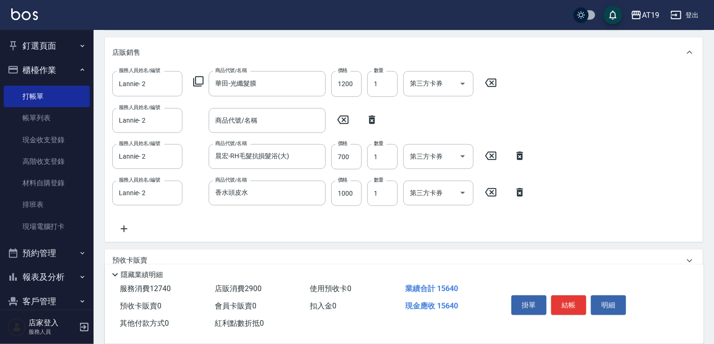
scroll to position [262, 0]
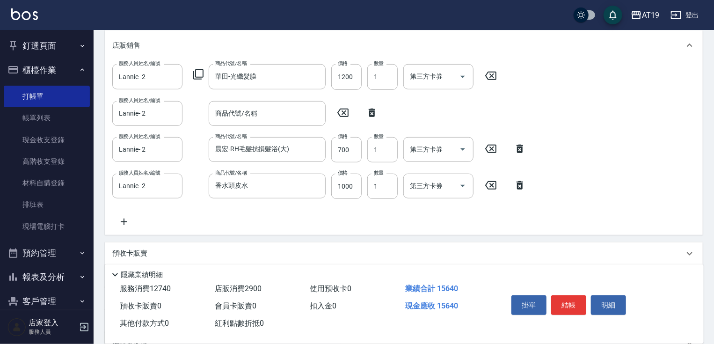
click at [375, 111] on icon at bounding box center [371, 112] width 23 height 11
type input "晨宏-RH毛髮抗損髮浴(大)"
type input "香水頭皮水"
type input "1000"
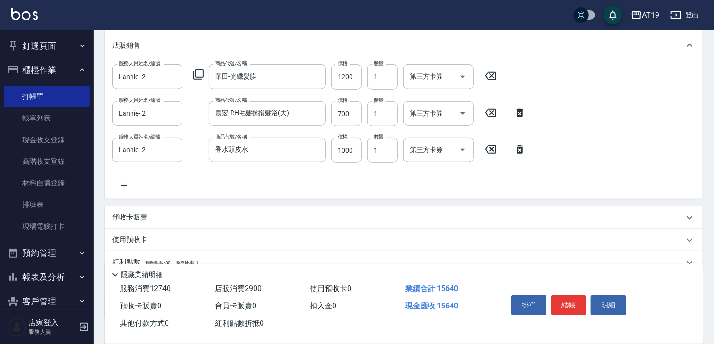
click at [519, 149] on icon at bounding box center [519, 149] width 23 height 11
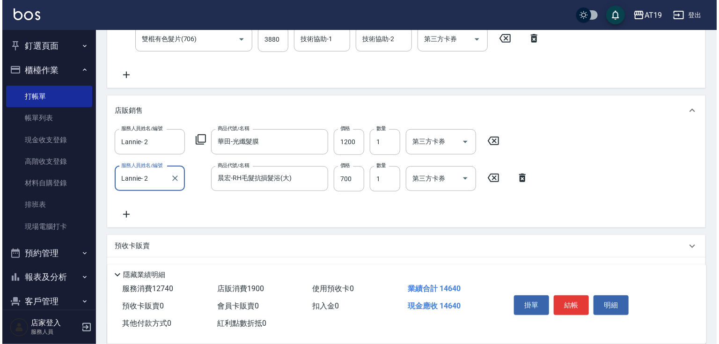
scroll to position [187, 0]
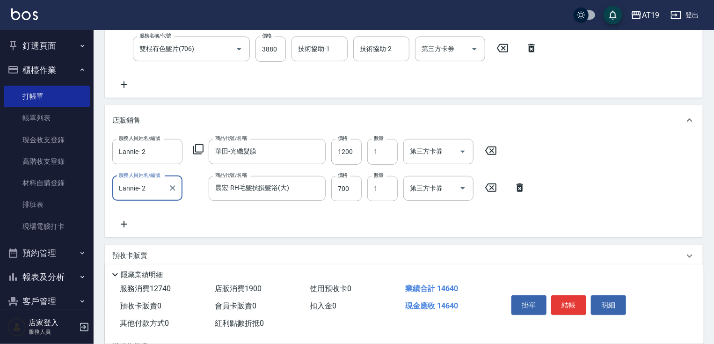
click at [200, 148] on icon at bounding box center [198, 149] width 11 height 11
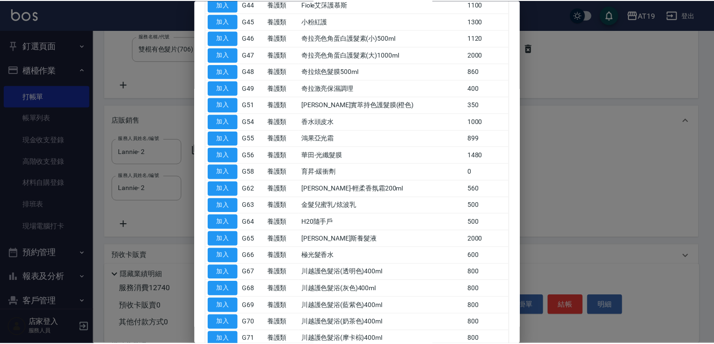
scroll to position [524, 0]
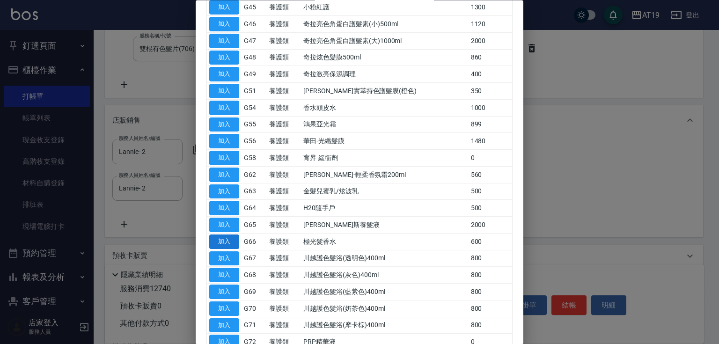
click at [227, 236] on button "加入" at bounding box center [224, 242] width 30 height 15
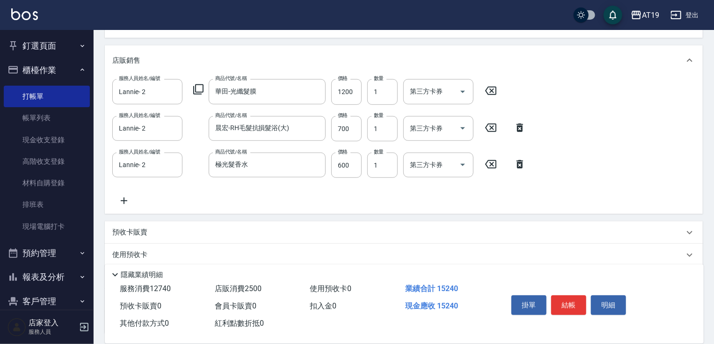
scroll to position [262, 0]
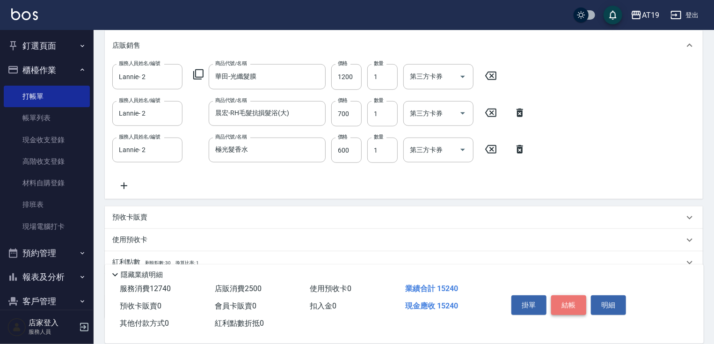
click at [573, 300] on button "結帳" at bounding box center [568, 305] width 35 height 20
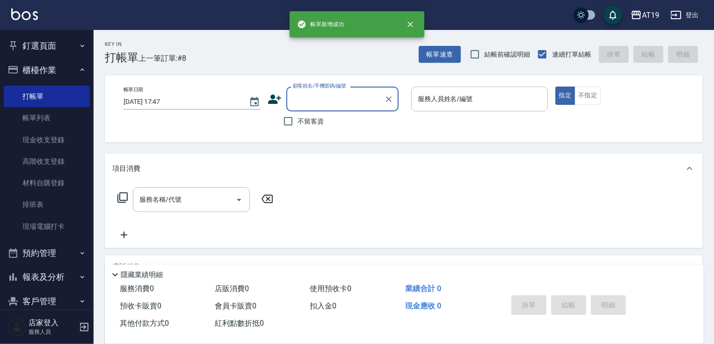
scroll to position [0, 0]
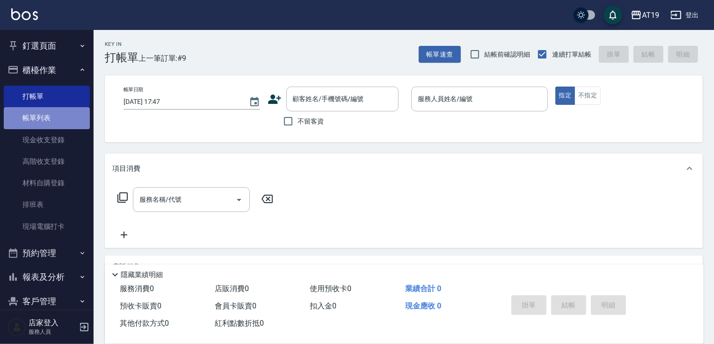
click at [51, 125] on link "帳單列表" at bounding box center [47, 118] width 86 height 22
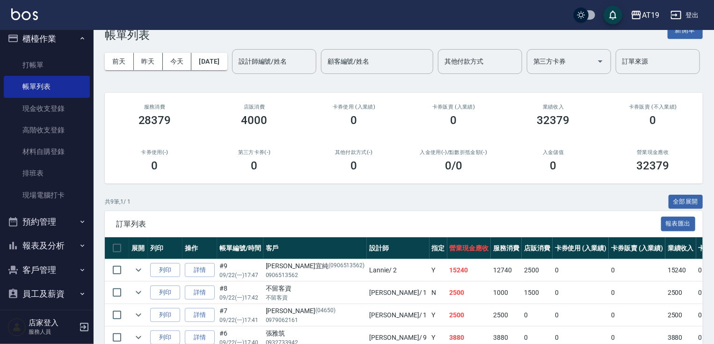
scroll to position [75, 0]
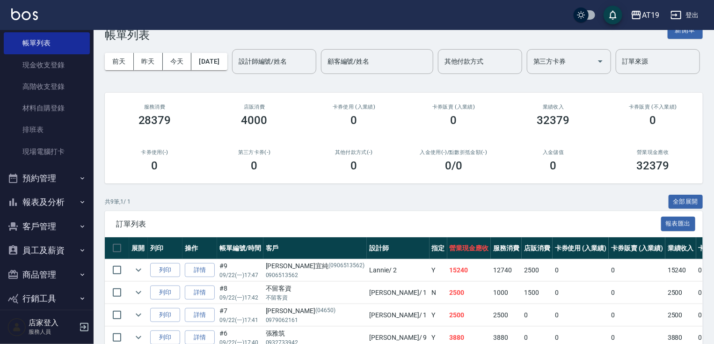
click at [82, 200] on button "報表及分析" at bounding box center [47, 202] width 86 height 24
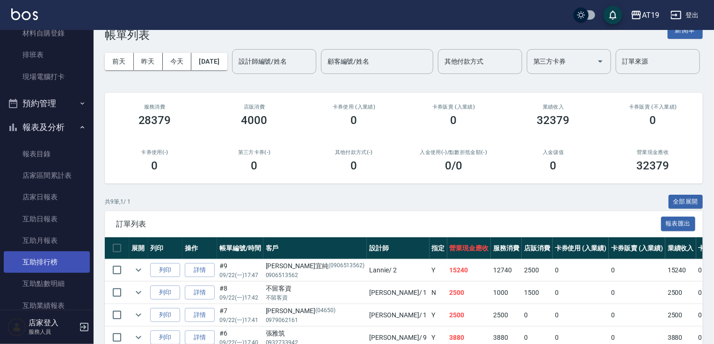
scroll to position [225, 0]
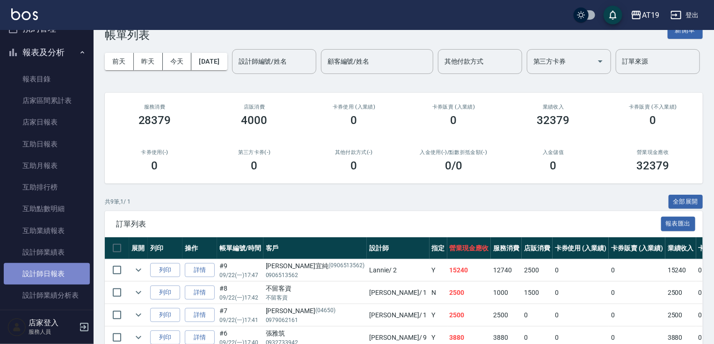
click at [57, 278] on link "設計師日報表" at bounding box center [47, 274] width 86 height 22
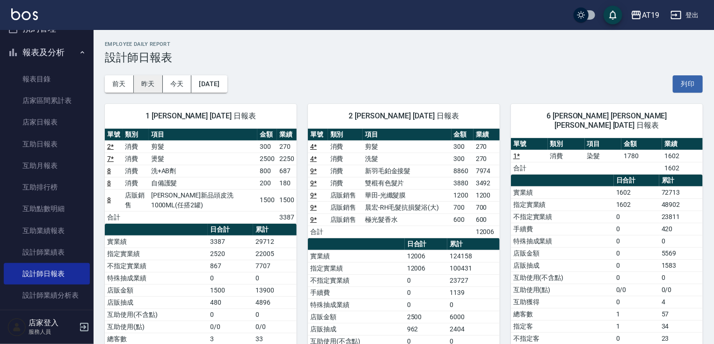
click at [152, 81] on button "昨天" at bounding box center [148, 83] width 29 height 17
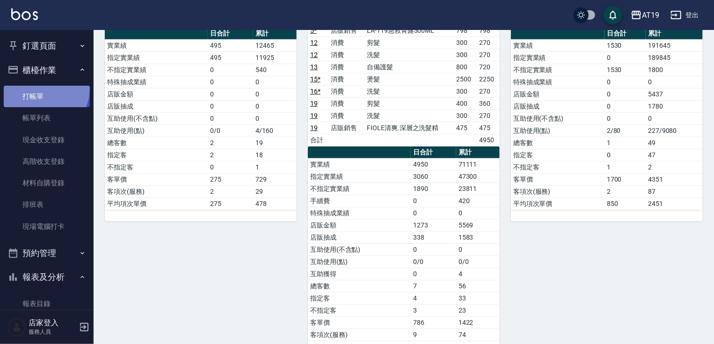
click at [42, 88] on link "打帳單" at bounding box center [47, 97] width 86 height 22
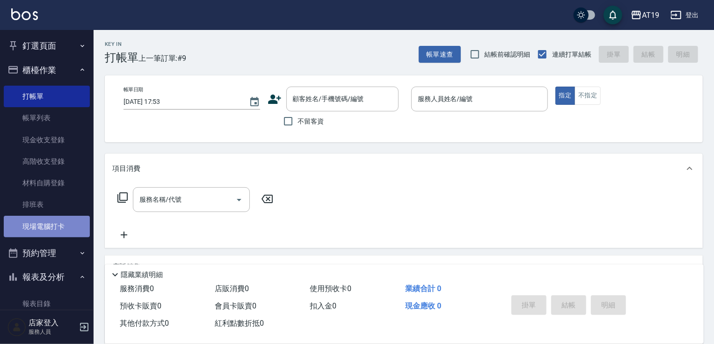
click at [50, 226] on link "現場電腦打卡" at bounding box center [47, 227] width 86 height 22
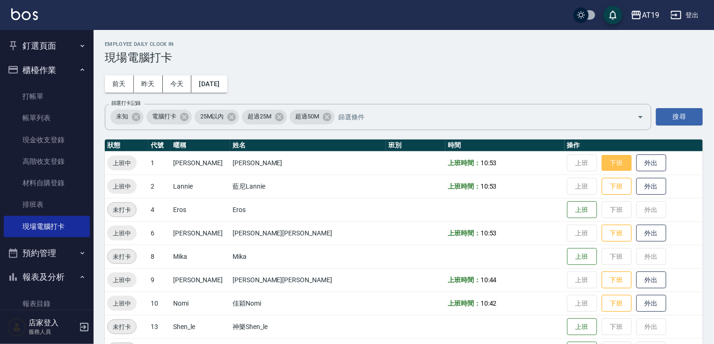
click at [602, 158] on button "下班" at bounding box center [617, 163] width 30 height 16
